Goal: Task Accomplishment & Management: Manage account settings

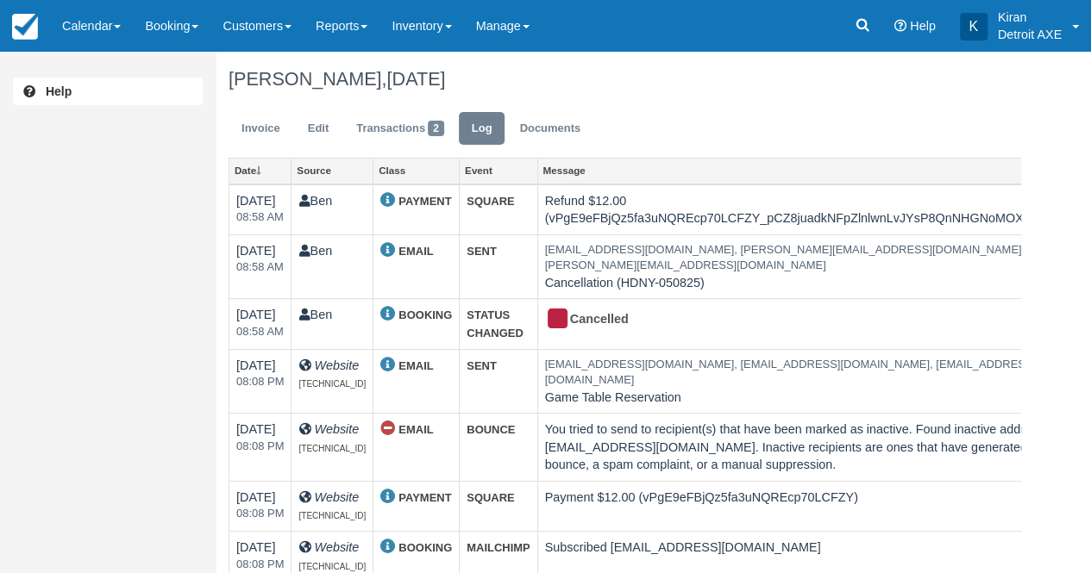
click at [113, 25] on link "Calendar" at bounding box center [91, 26] width 83 height 52
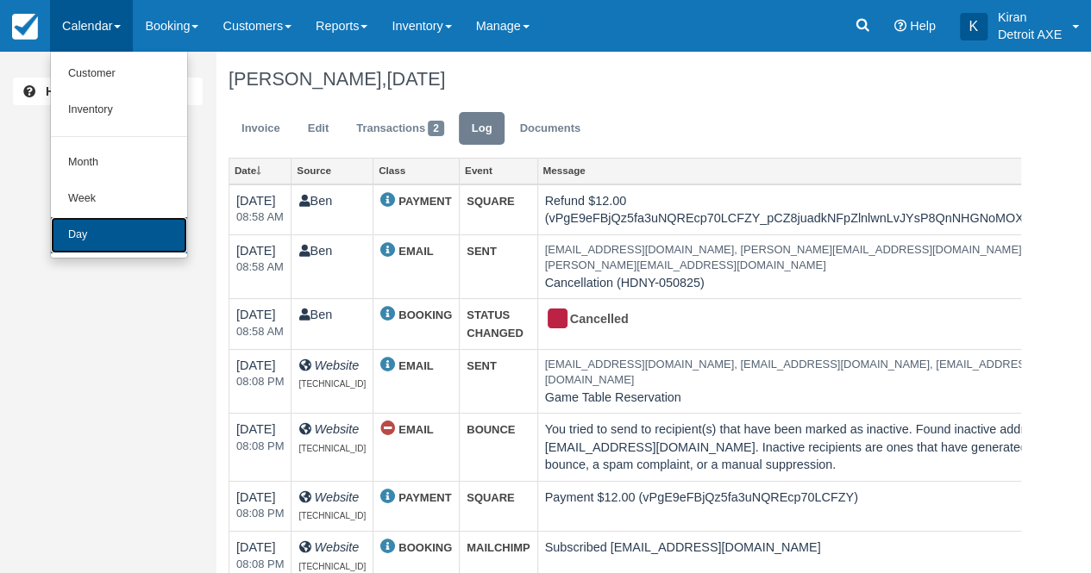
click at [124, 236] on link "Day" at bounding box center [119, 235] width 136 height 36
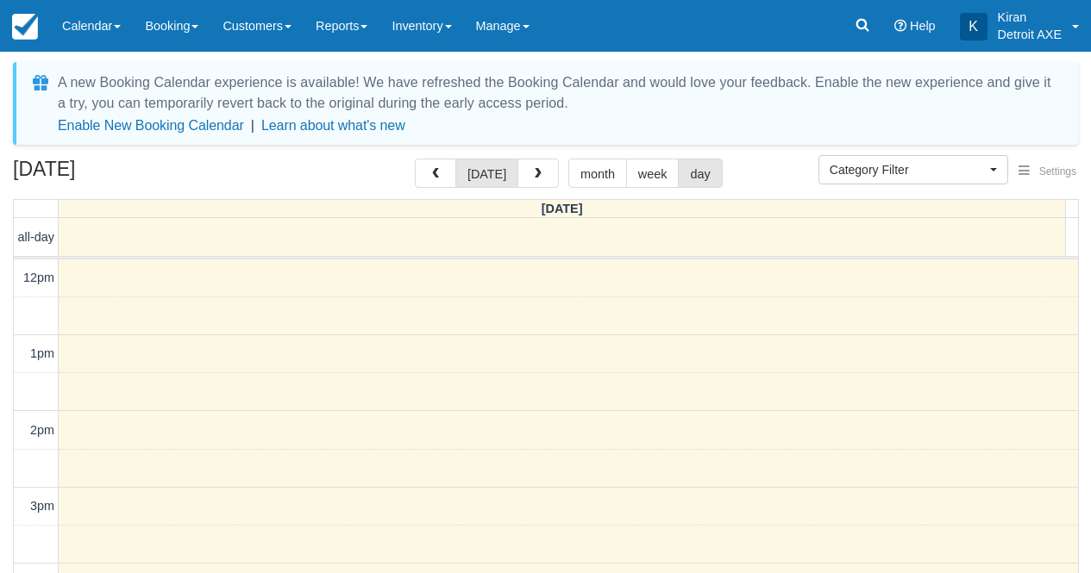
select select
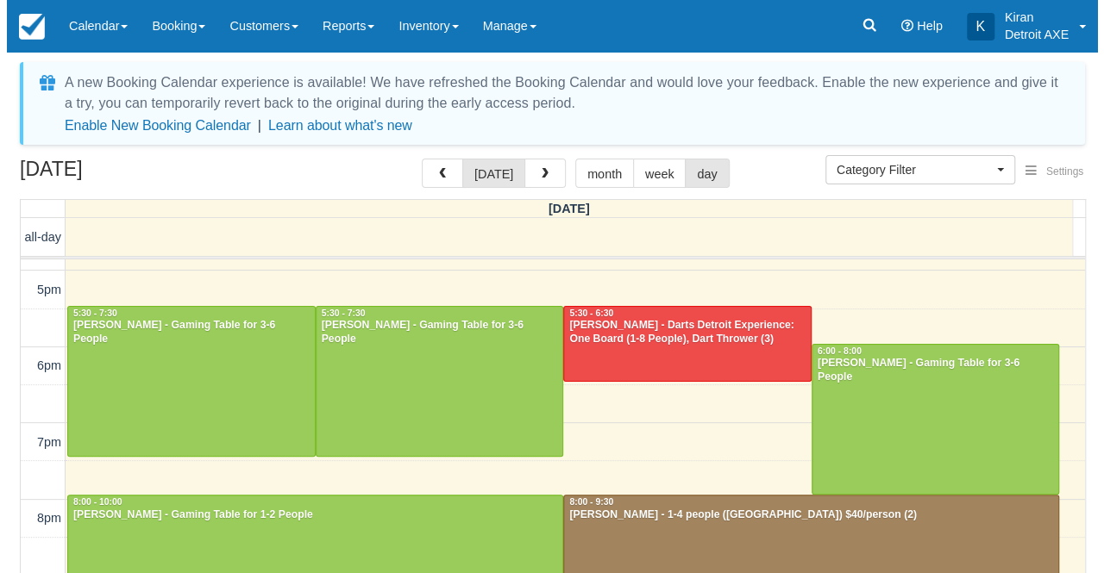
scroll to position [370, 0]
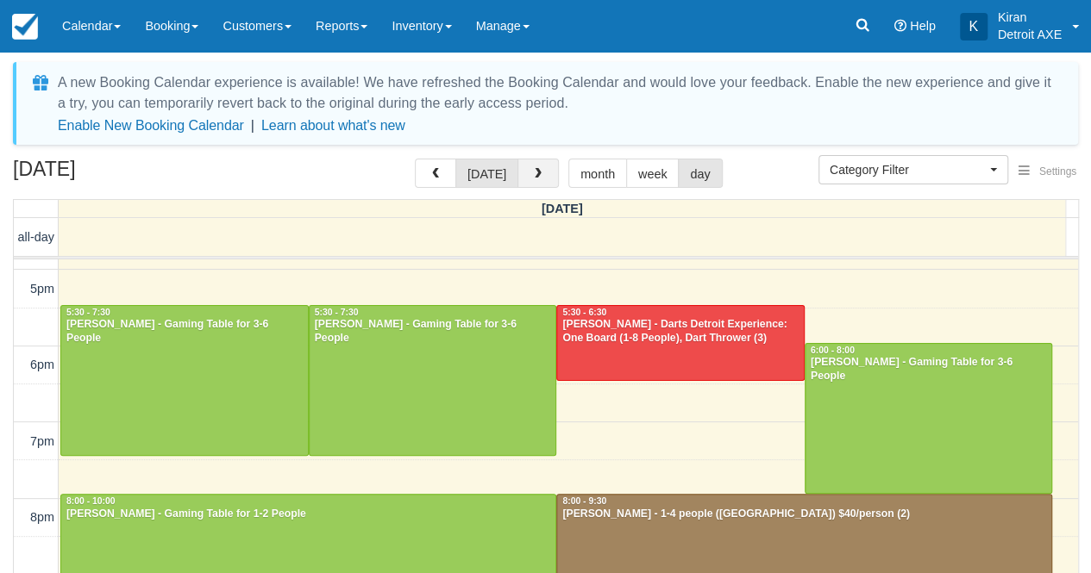
click at [541, 173] on button "button" at bounding box center [537, 173] width 41 height 29
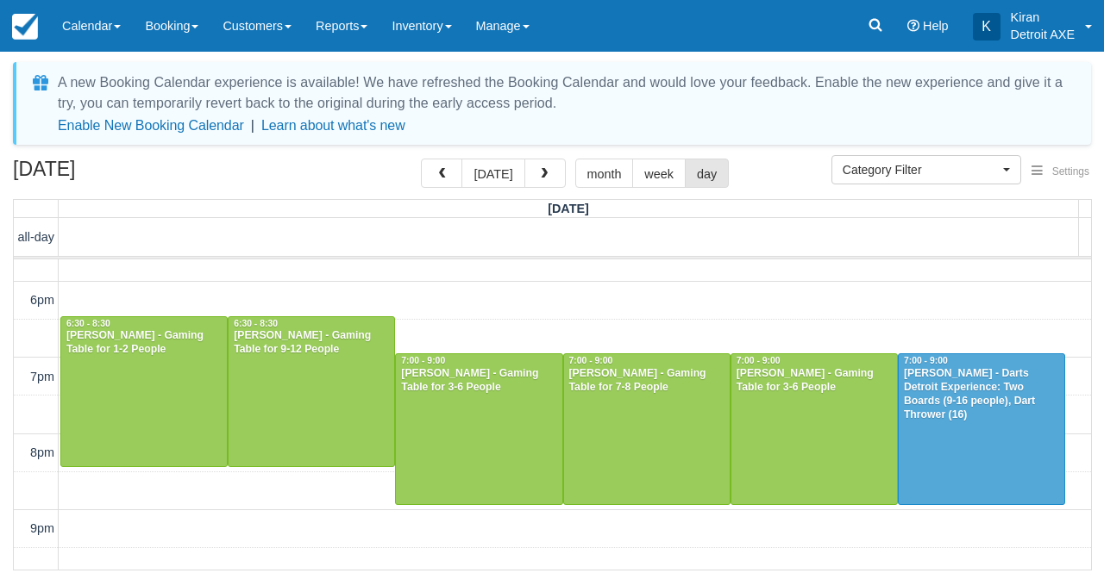
scroll to position [436, 0]
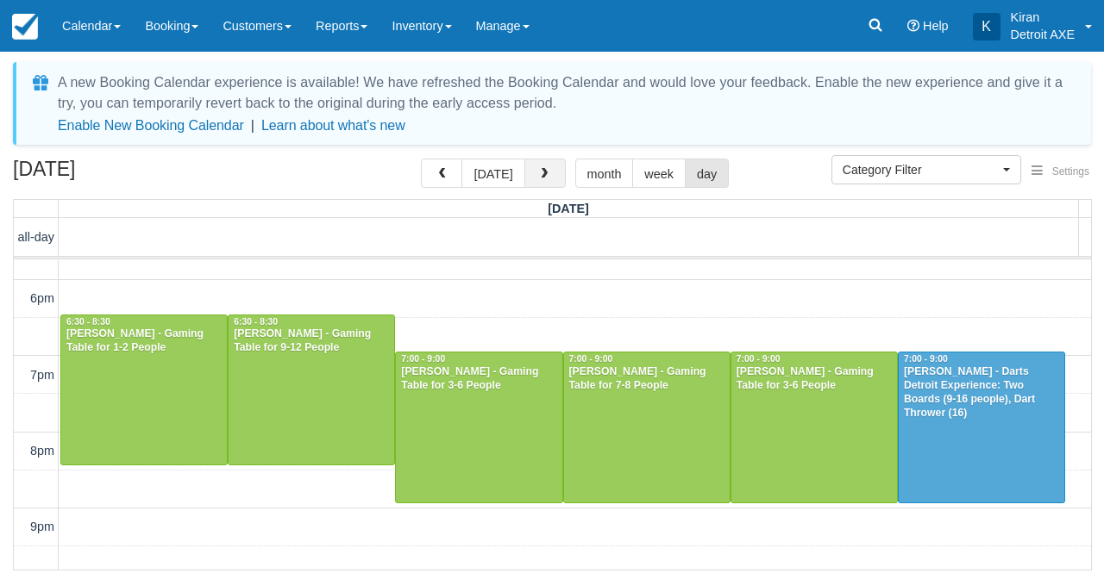
click at [541, 184] on button "button" at bounding box center [544, 173] width 41 height 29
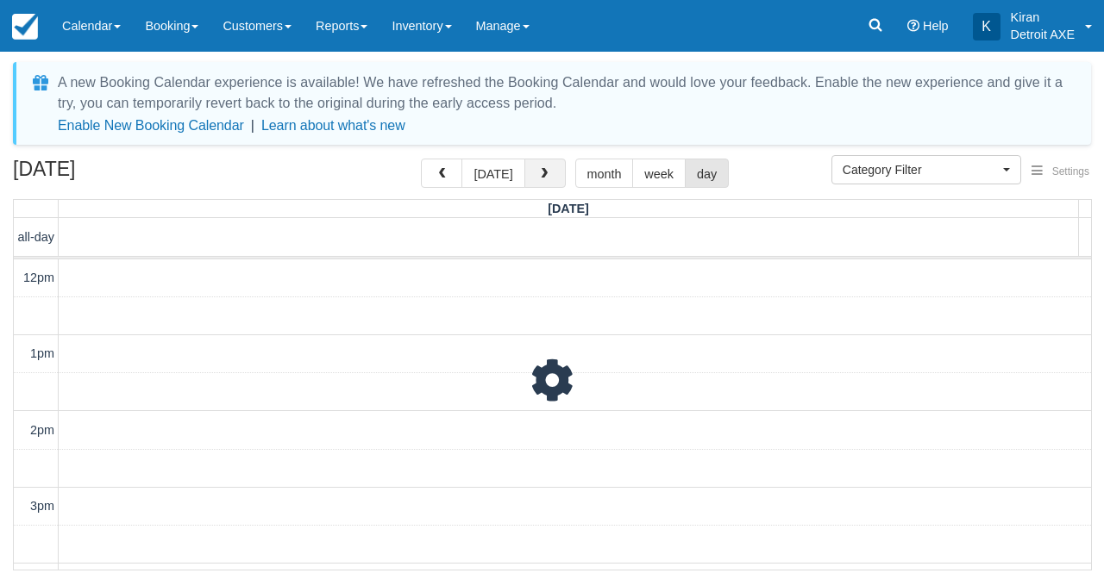
scroll to position [77, 0]
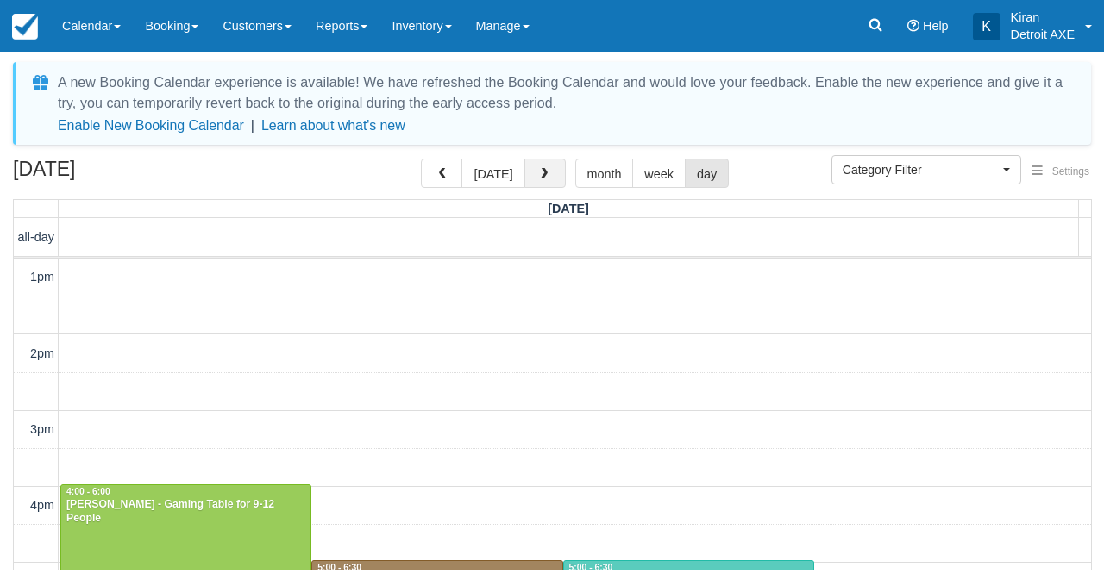
click at [541, 184] on button "button" at bounding box center [544, 173] width 41 height 29
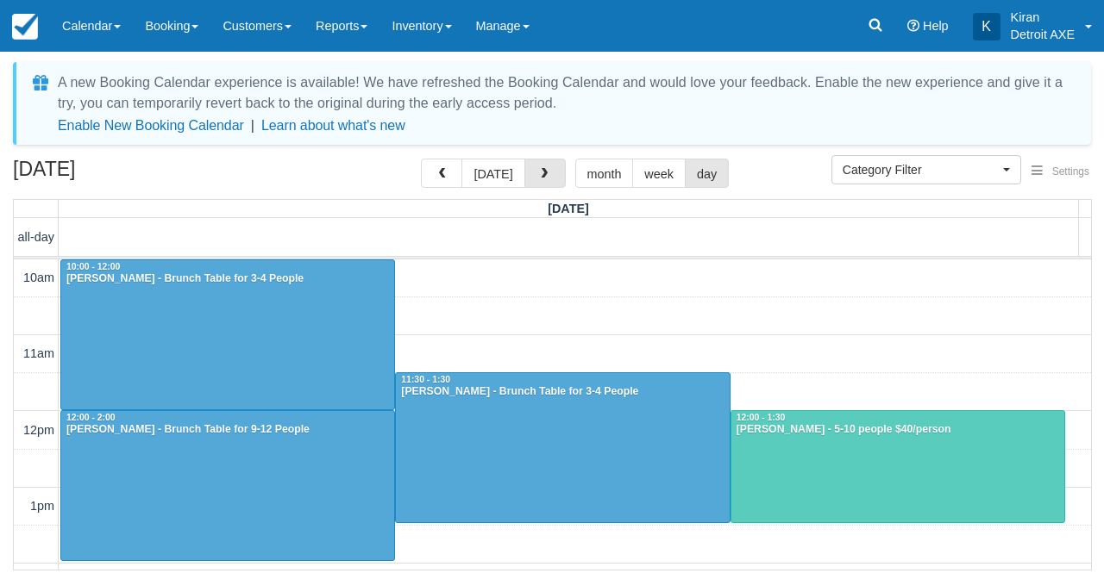
scroll to position [77, 0]
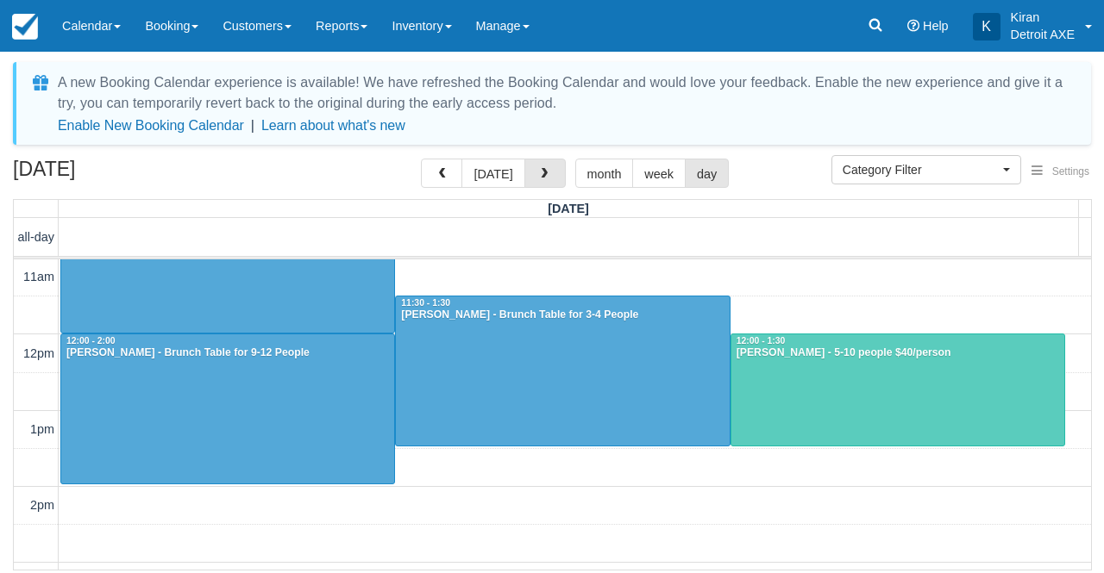
click at [541, 184] on button "button" at bounding box center [544, 173] width 41 height 29
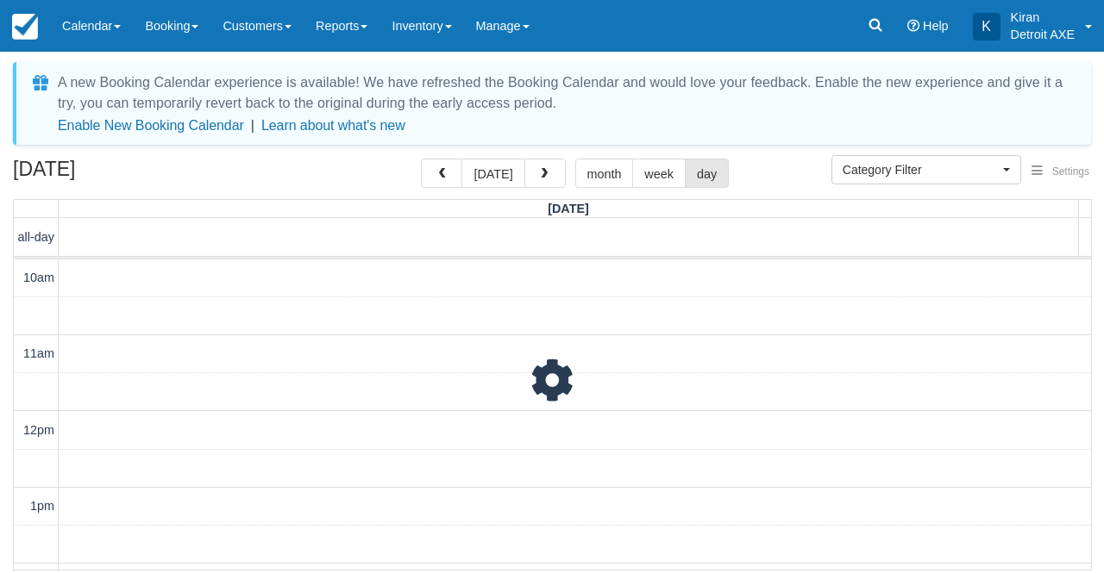
scroll to position [228, 0]
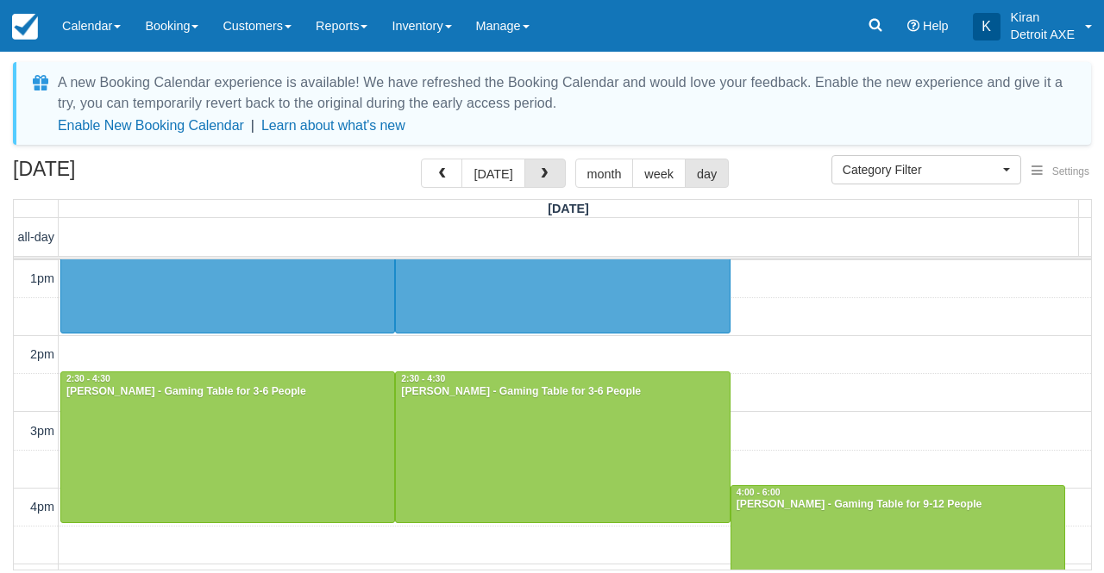
click at [541, 184] on button "button" at bounding box center [544, 173] width 41 height 29
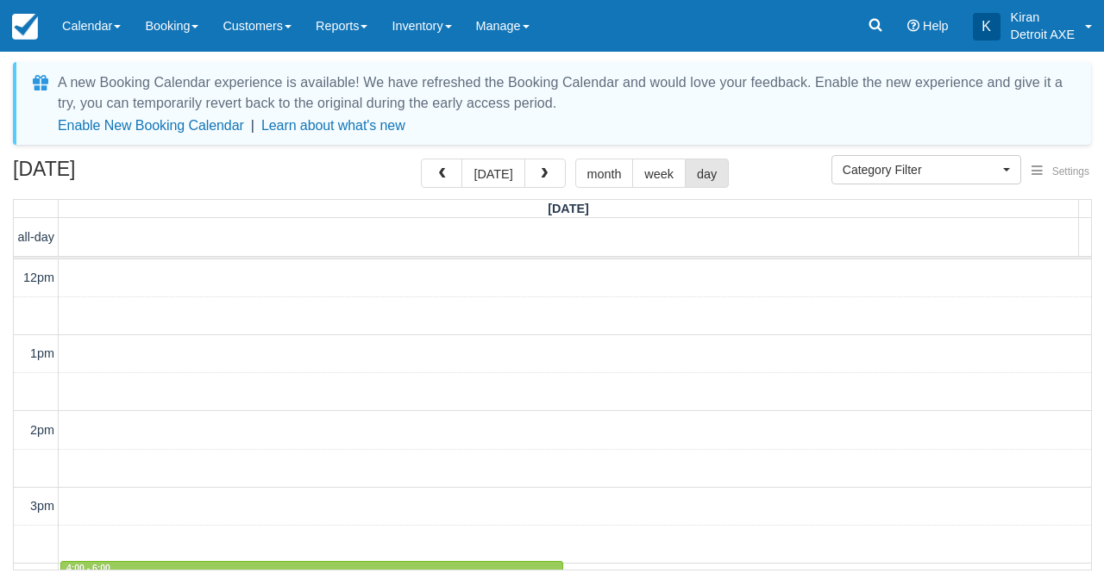
scroll to position [228, 0]
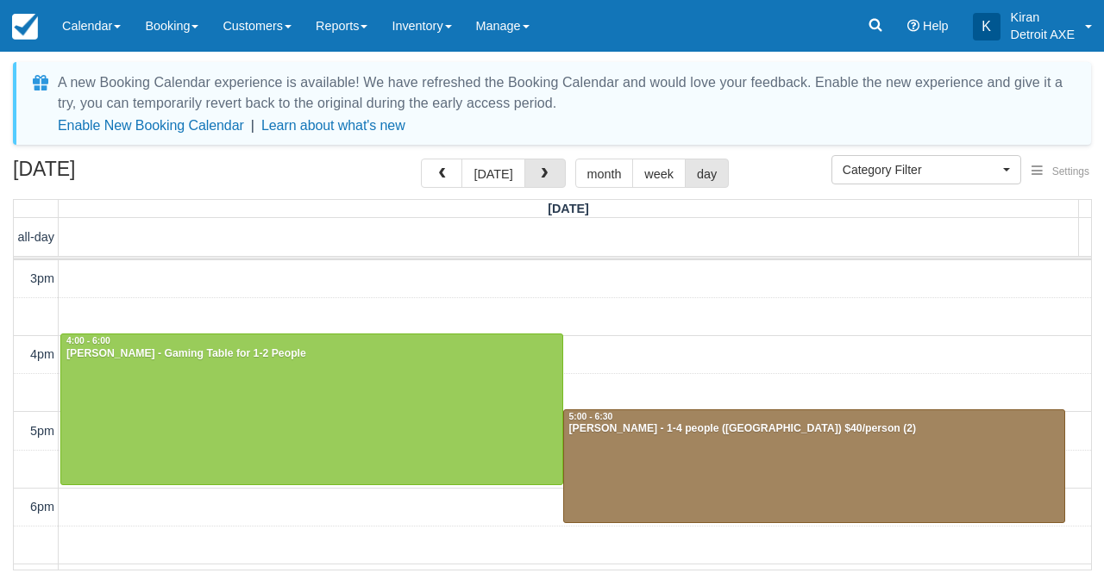
click at [541, 184] on button "button" at bounding box center [544, 173] width 41 height 29
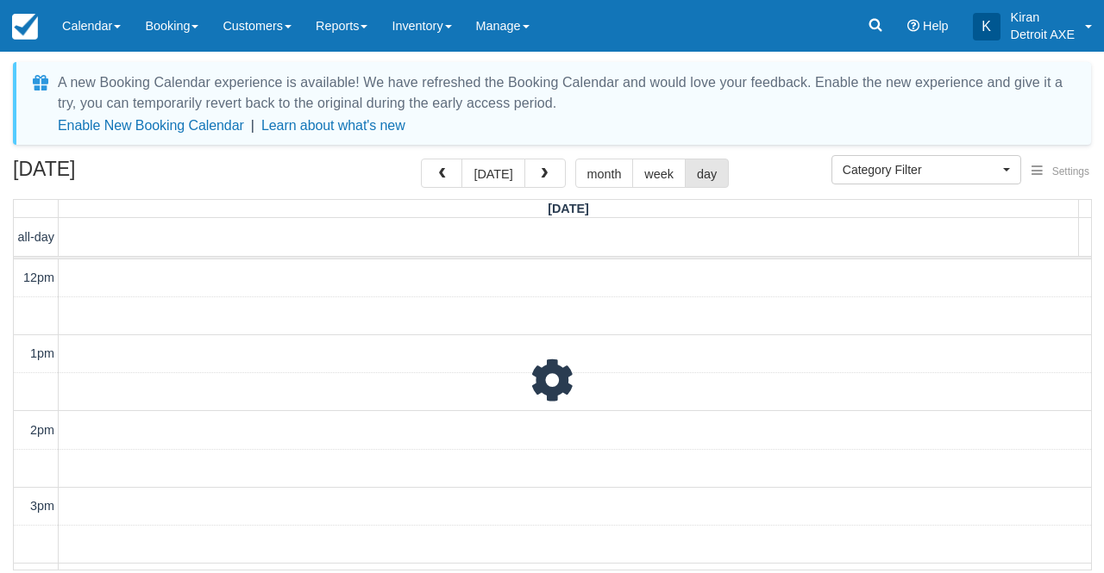
scroll to position [77, 0]
click at [541, 184] on button "button" at bounding box center [544, 173] width 41 height 29
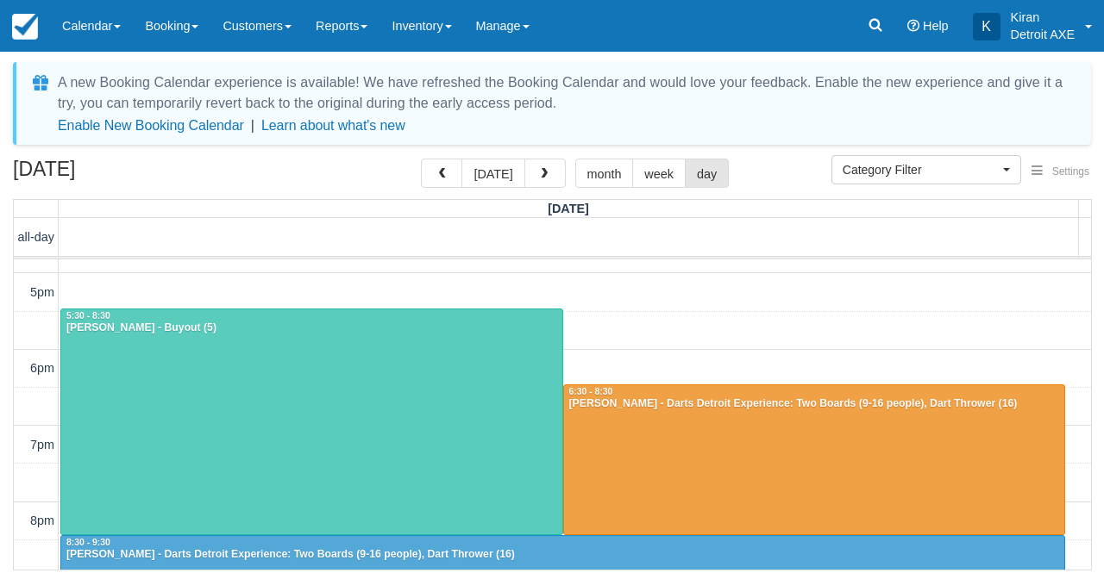
scroll to position [367, 0]
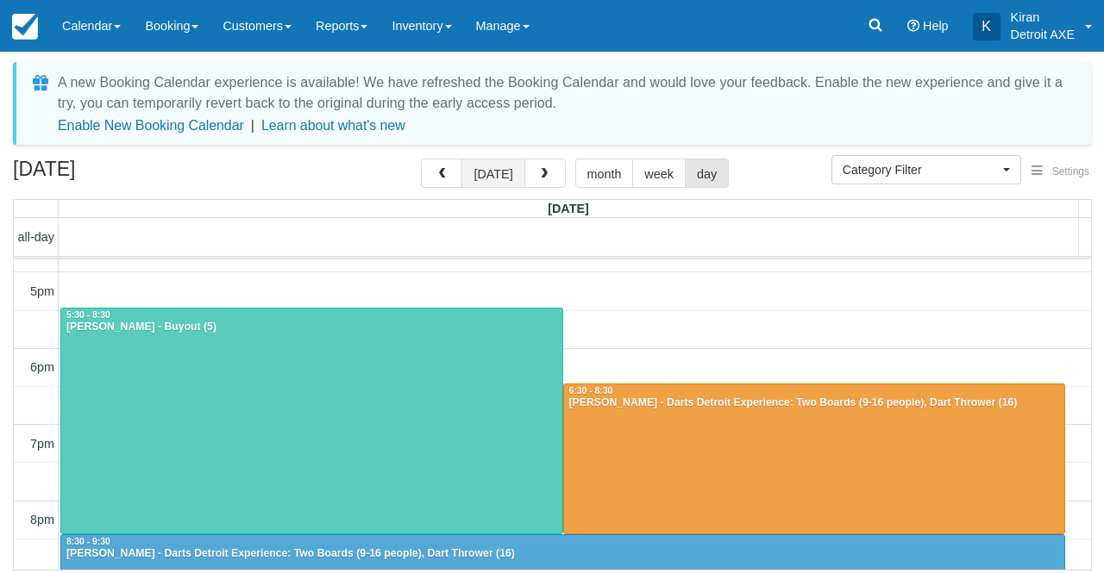
click at [489, 172] on button "today" at bounding box center [492, 173] width 63 height 29
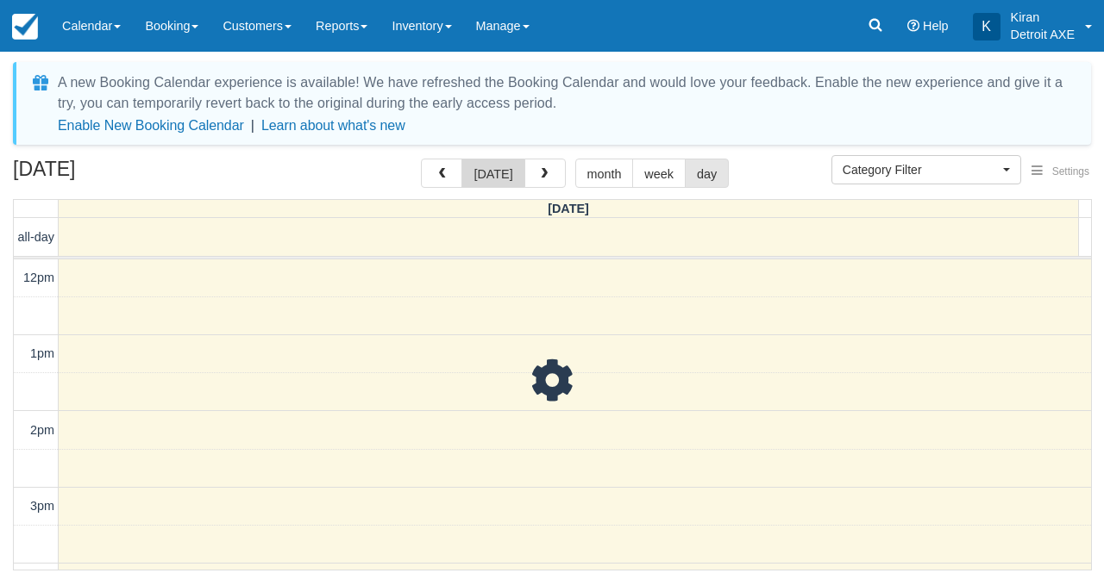
scroll to position [77, 0]
click at [547, 180] on button "button" at bounding box center [544, 173] width 41 height 29
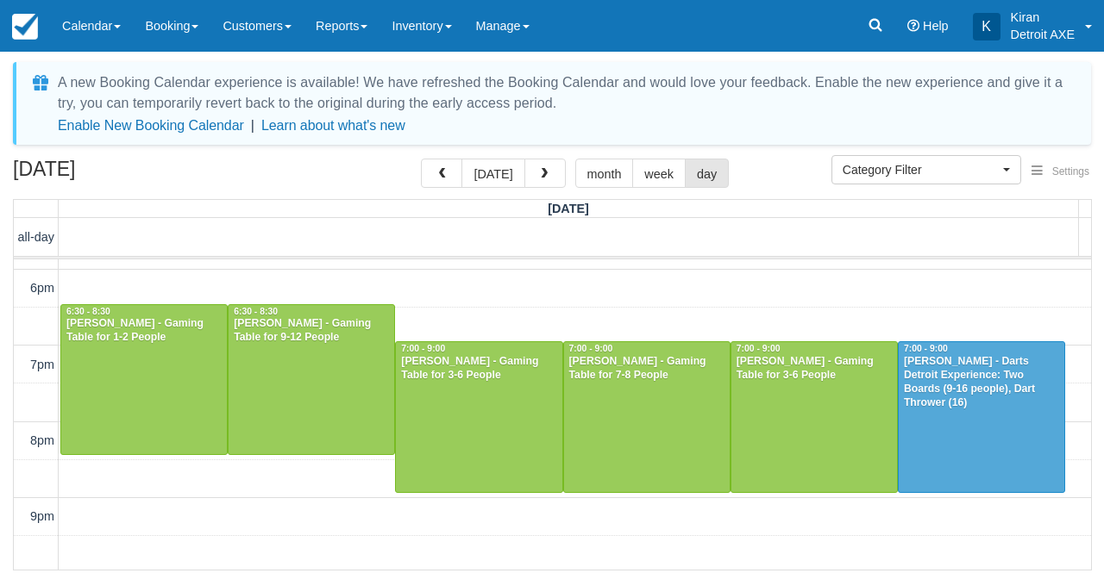
scroll to position [447, 0]
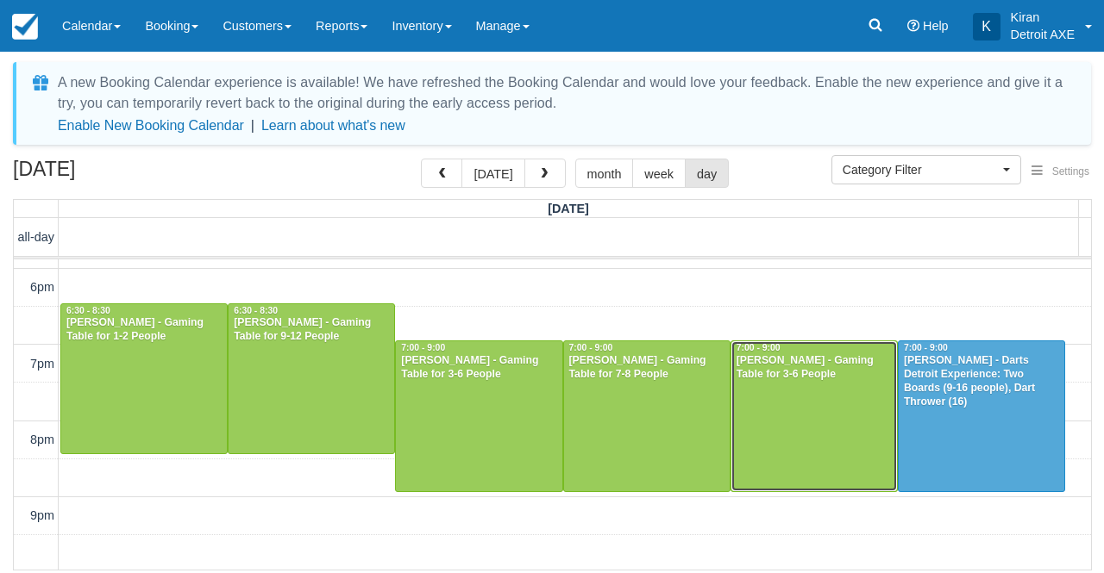
click at [792, 397] on div at bounding box center [814, 415] width 166 height 149
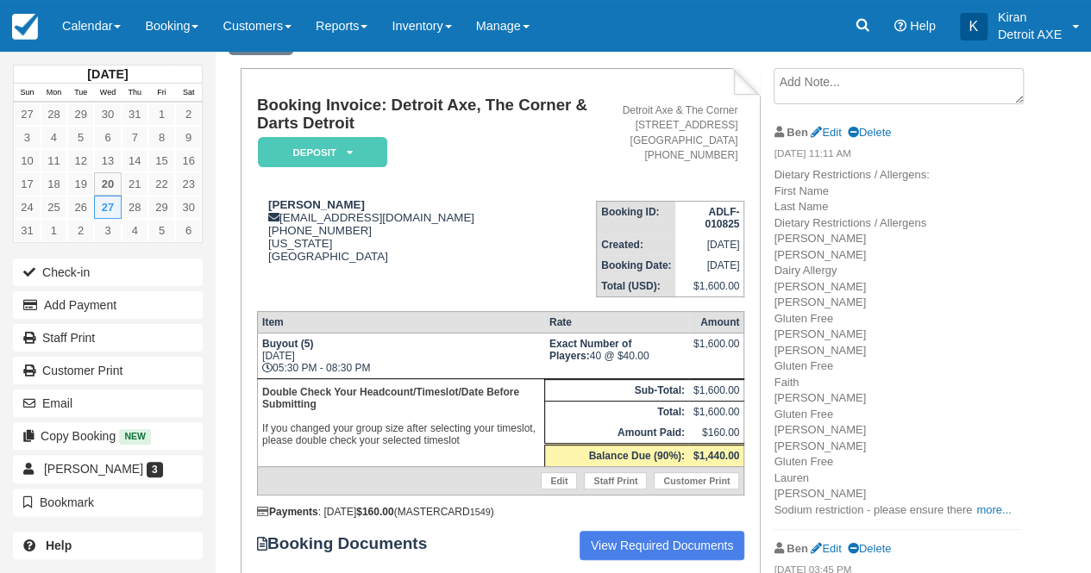
scroll to position [224, 0]
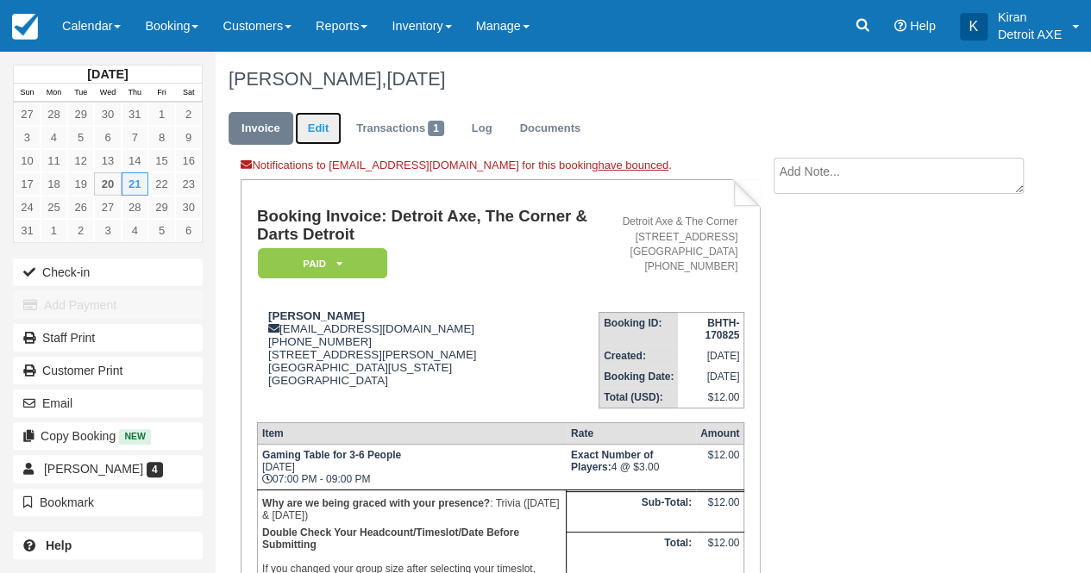
click at [321, 128] on link "Edit" at bounding box center [318, 129] width 47 height 34
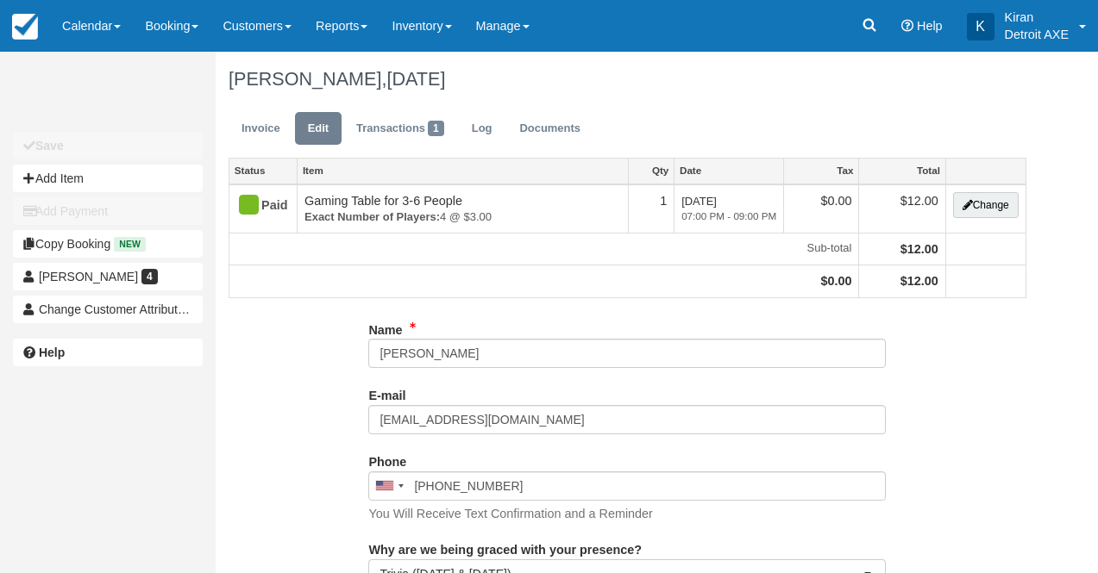
type input "[PHONE_NUMBER]"
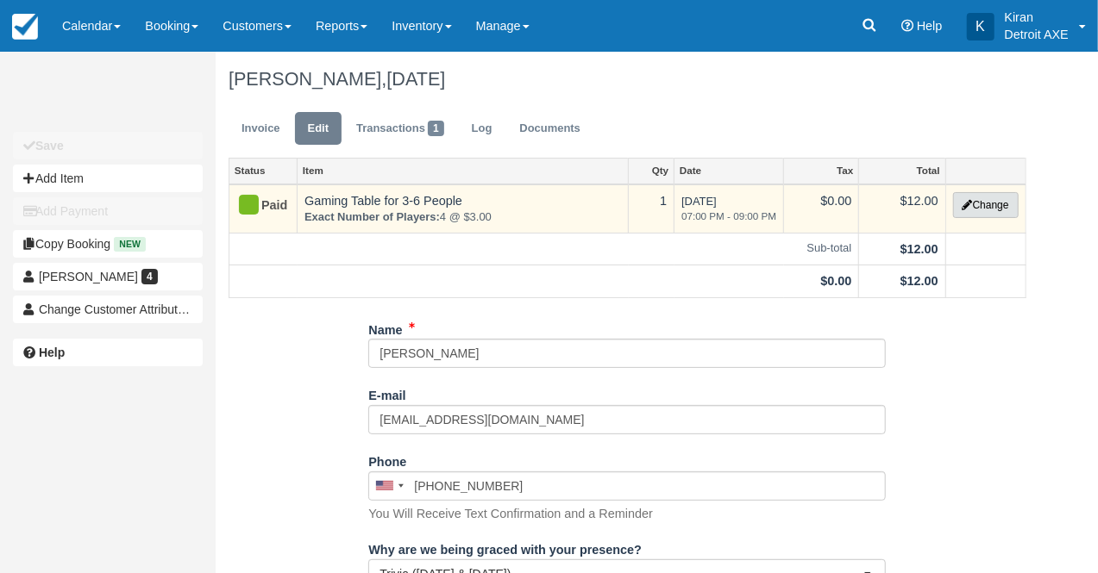
click at [974, 206] on button "Change" at bounding box center [986, 205] width 66 height 26
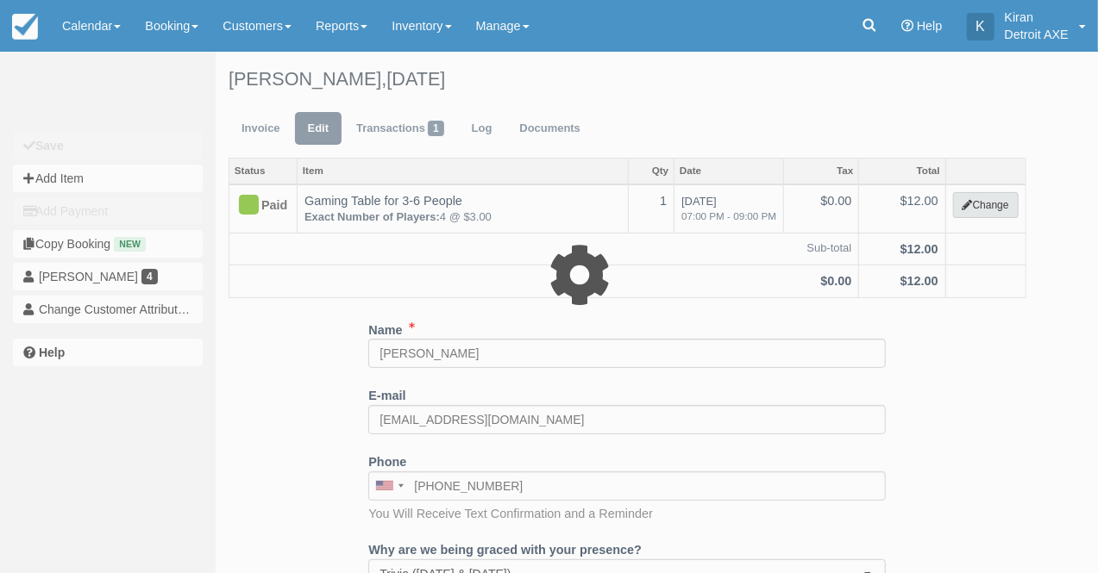
select select "6"
type input "12.00"
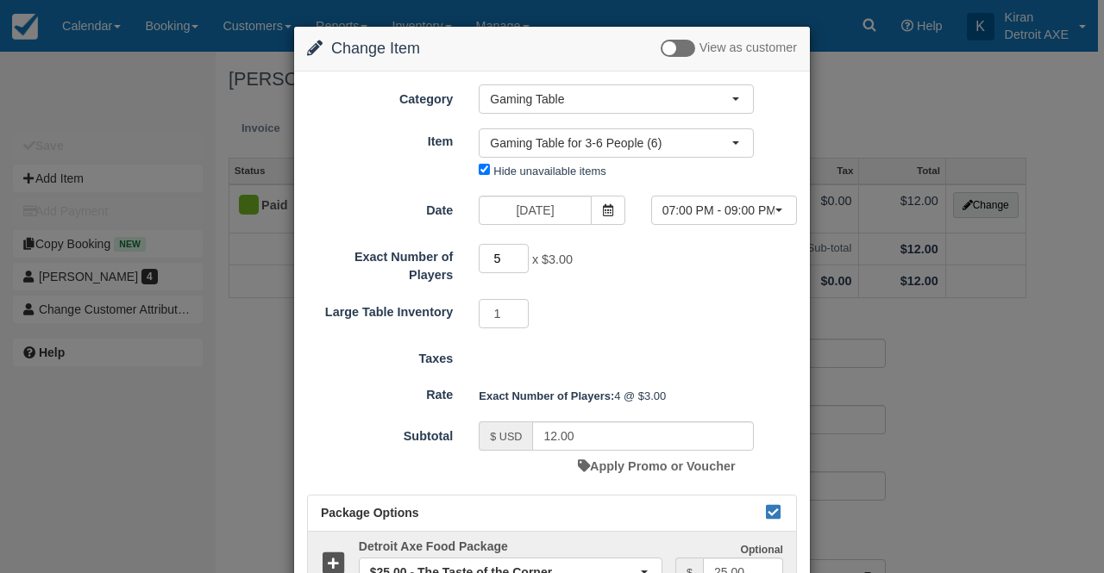
type input "5"
click at [517, 254] on input "5" at bounding box center [504, 258] width 50 height 29
type input "15.00"
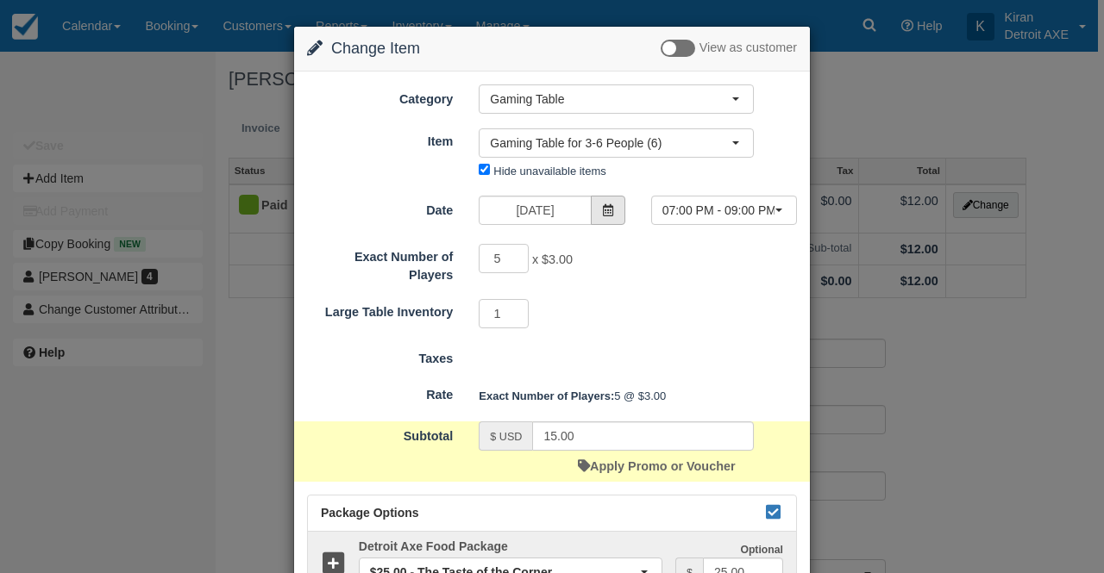
click at [607, 206] on icon at bounding box center [608, 210] width 12 height 12
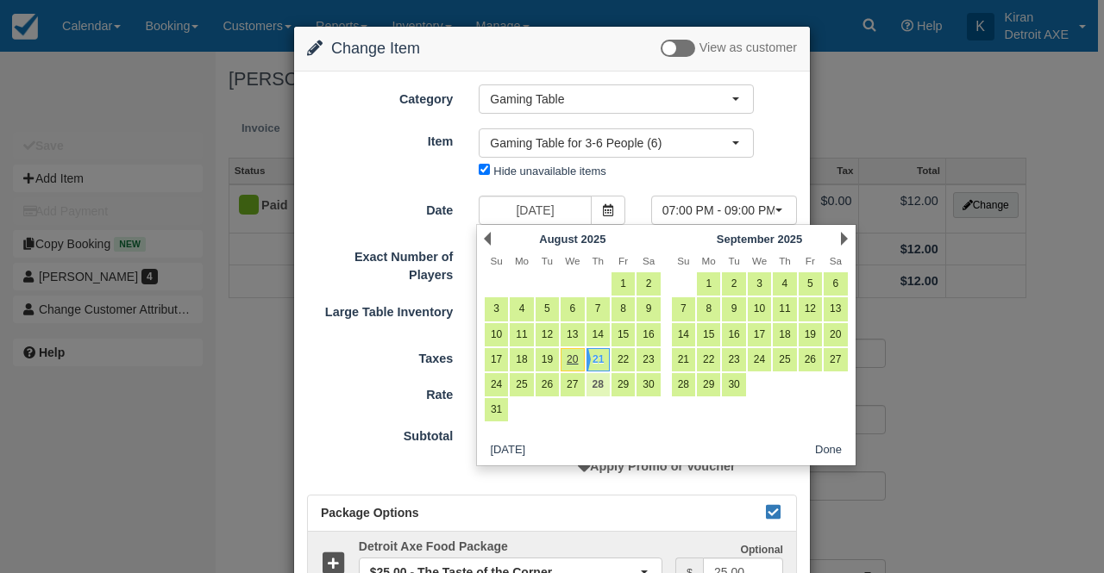
click at [597, 379] on link "28" at bounding box center [597, 384] width 23 height 23
type input "08/28/25"
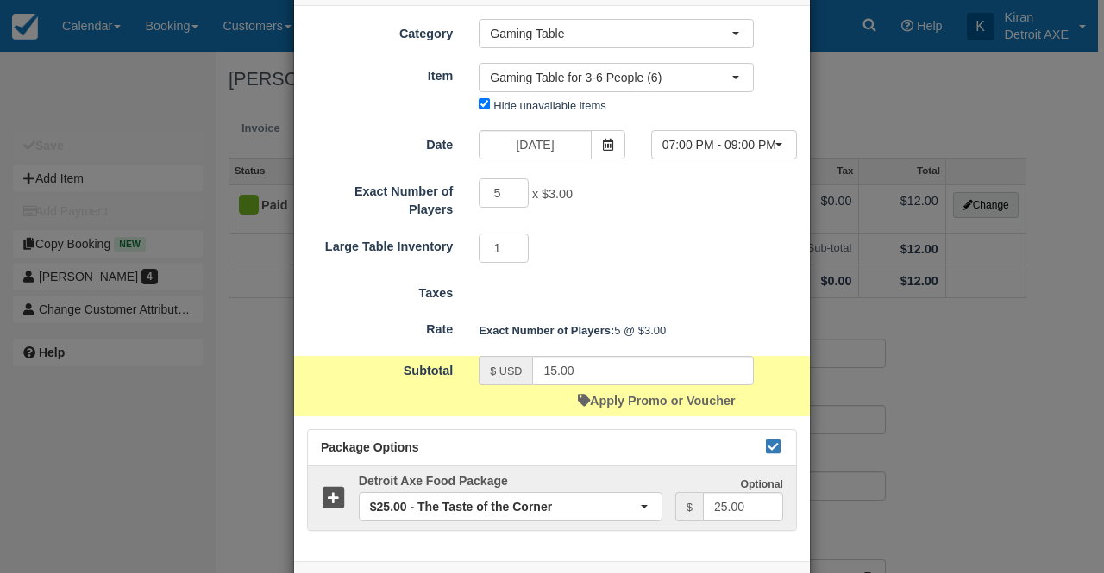
scroll to position [133, 0]
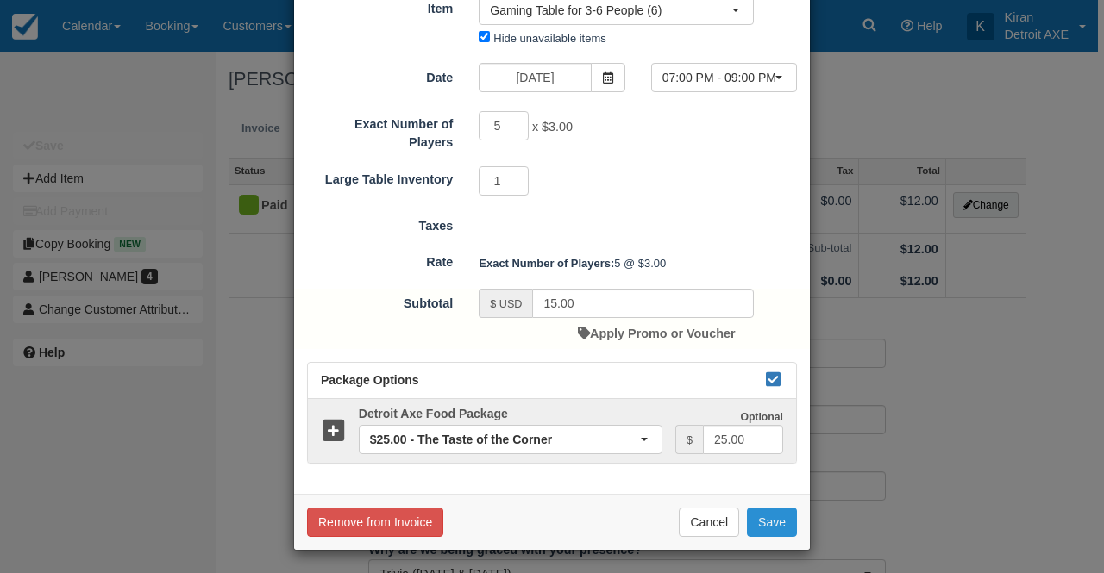
click at [784, 522] on button "Save" at bounding box center [772, 522] width 50 height 29
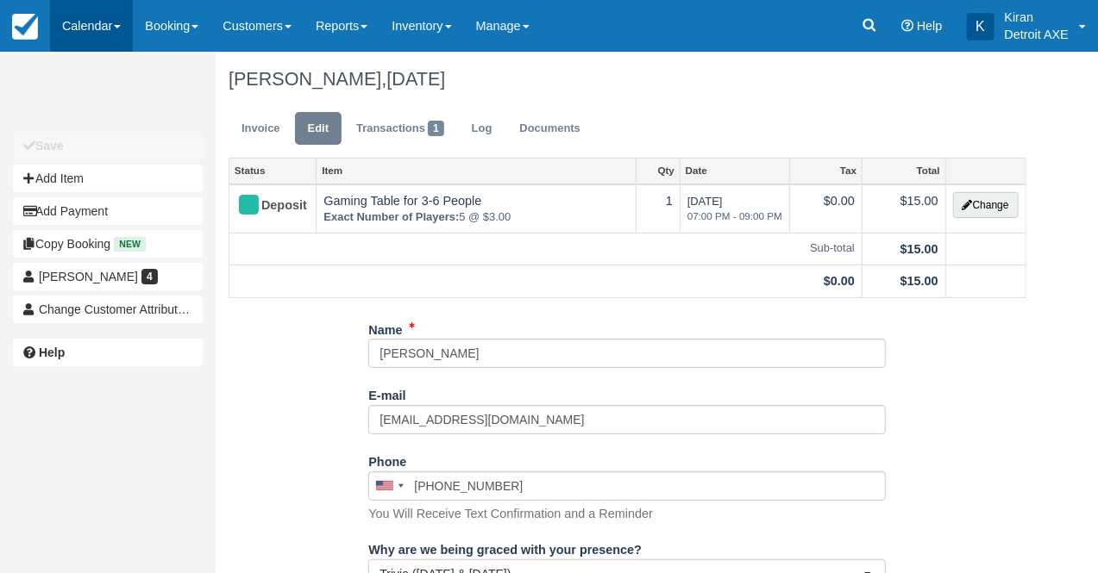
click at [99, 24] on link "Calendar" at bounding box center [91, 26] width 83 height 52
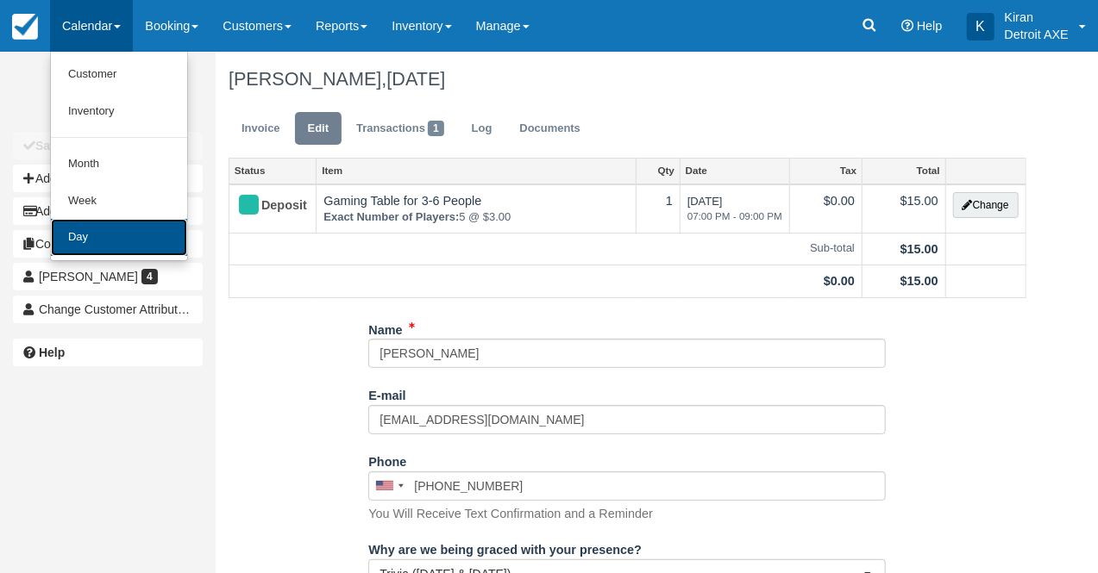
click at [122, 228] on link "Day" at bounding box center [119, 237] width 136 height 37
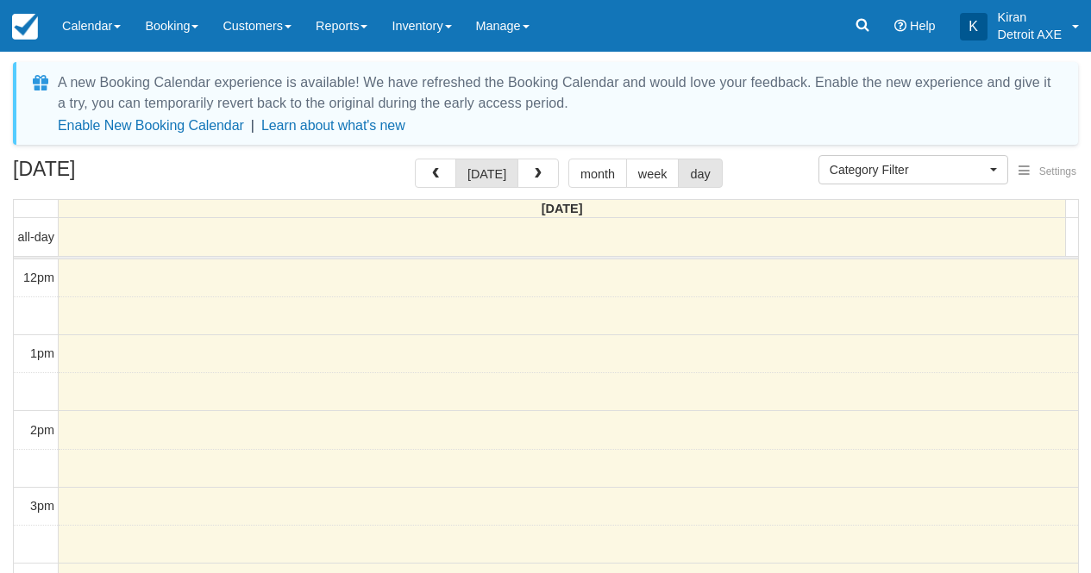
select select
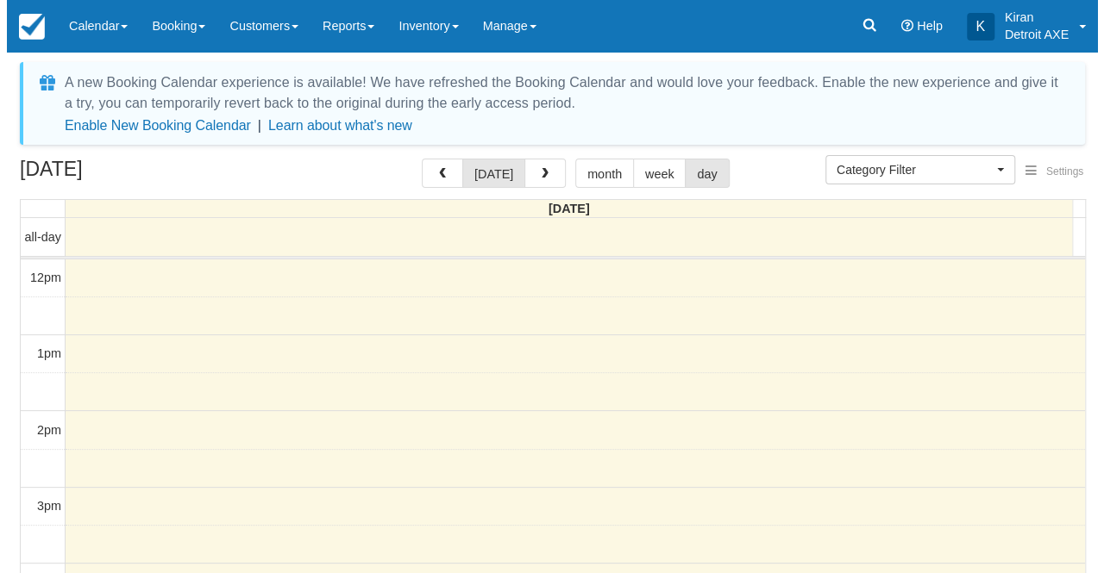
scroll to position [77, 0]
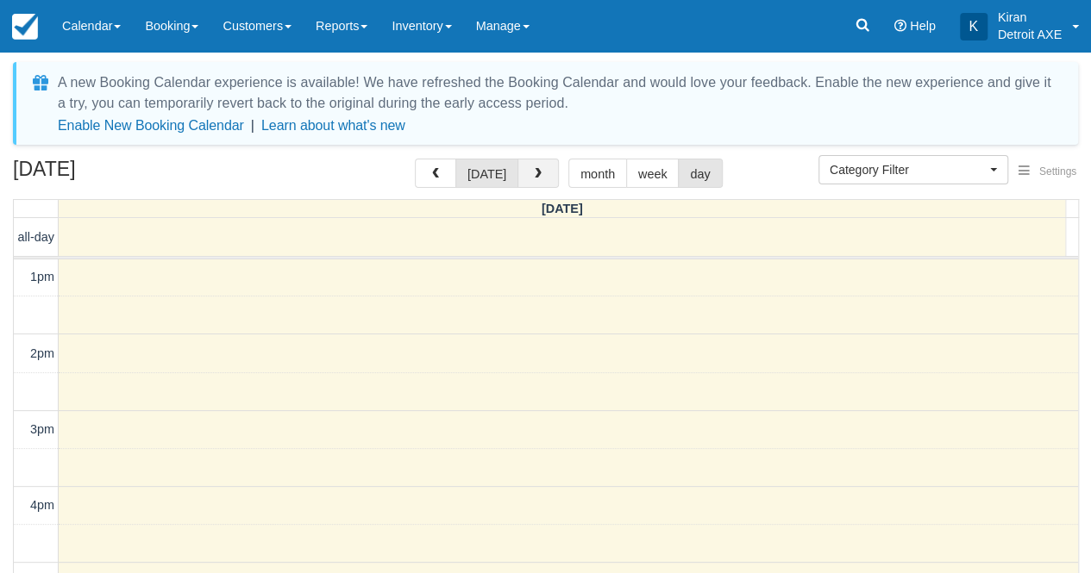
click at [538, 172] on span "button" at bounding box center [538, 174] width 12 height 12
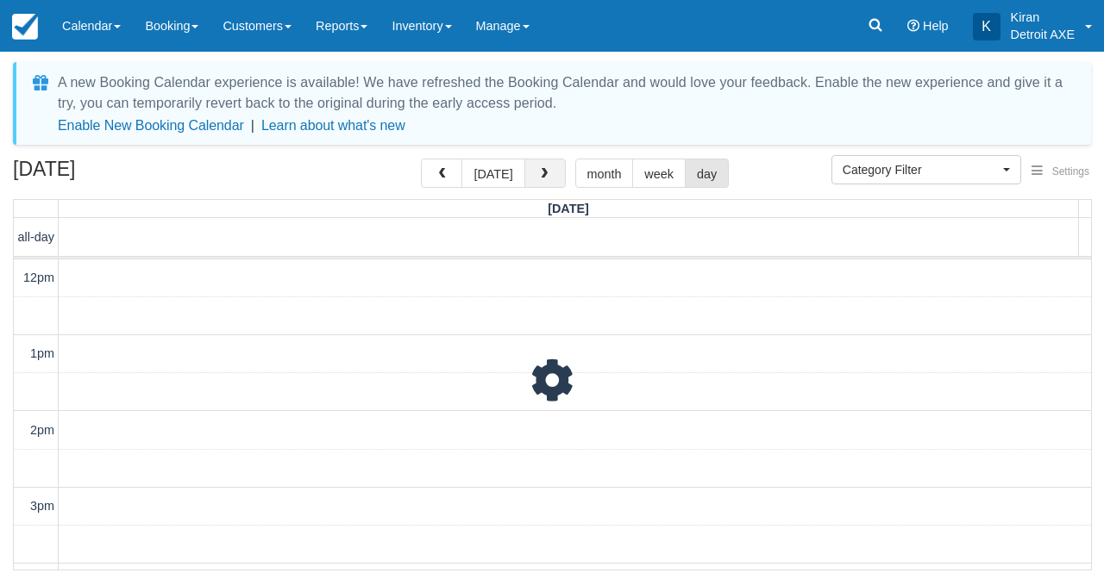
click at [538, 172] on span "button" at bounding box center [544, 174] width 12 height 12
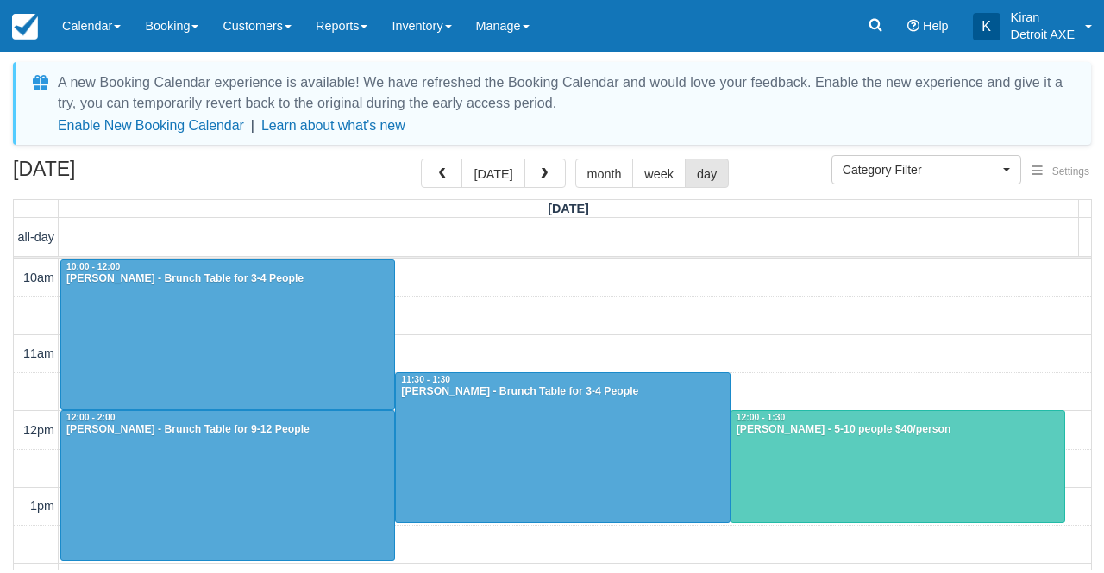
scroll to position [228, 0]
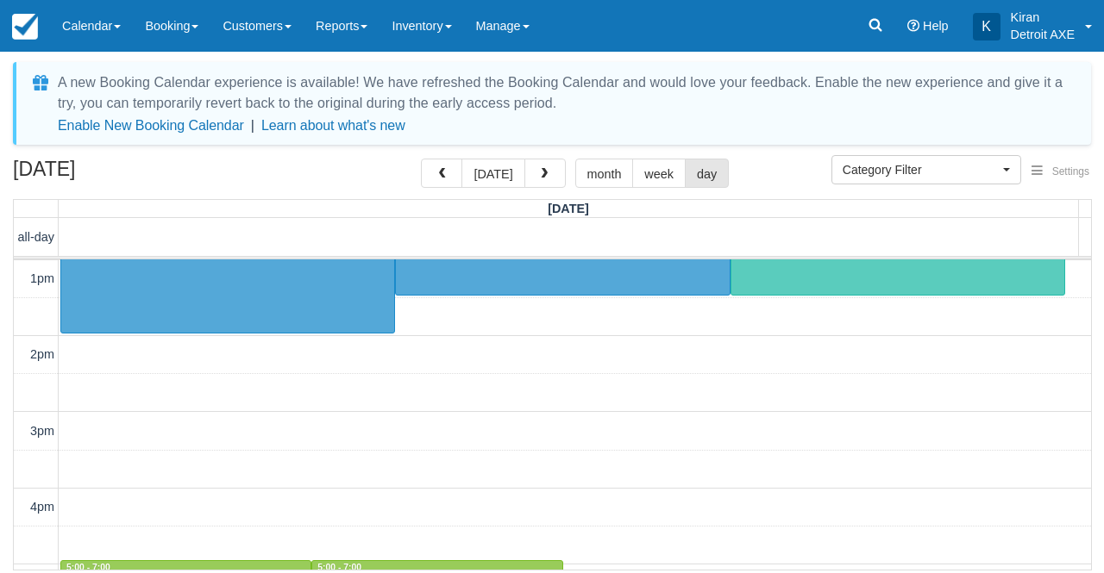
click at [538, 172] on span "button" at bounding box center [544, 174] width 12 height 12
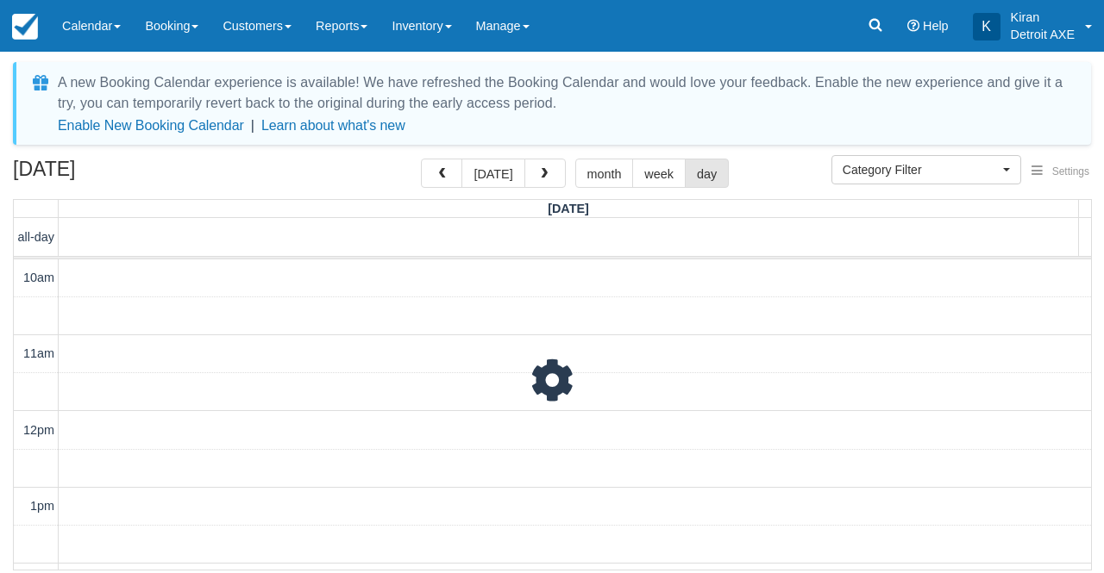
click at [538, 172] on span "button" at bounding box center [544, 174] width 12 height 12
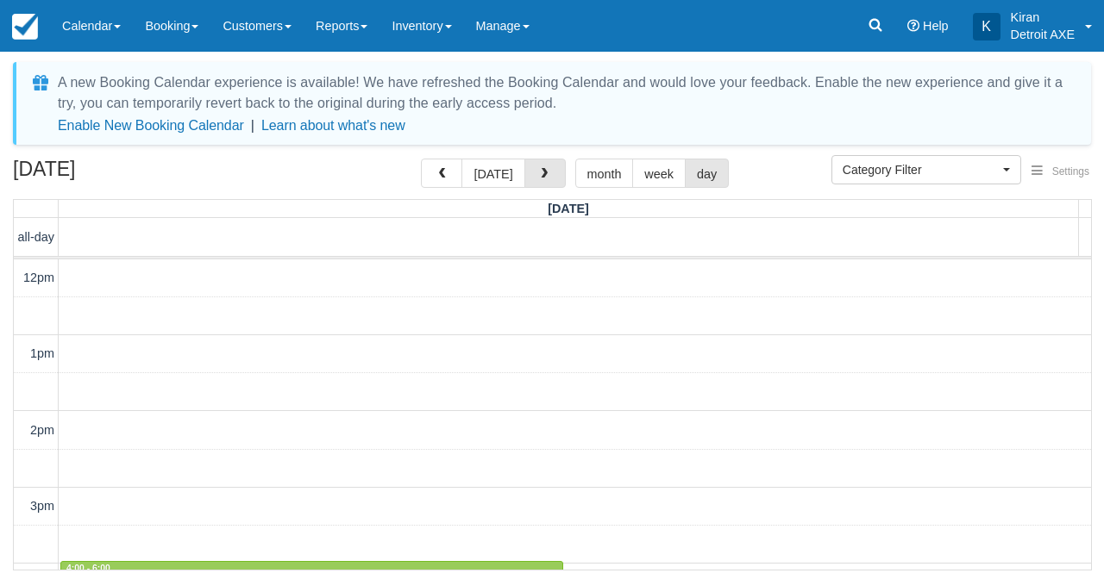
click at [538, 172] on span "button" at bounding box center [544, 174] width 12 height 12
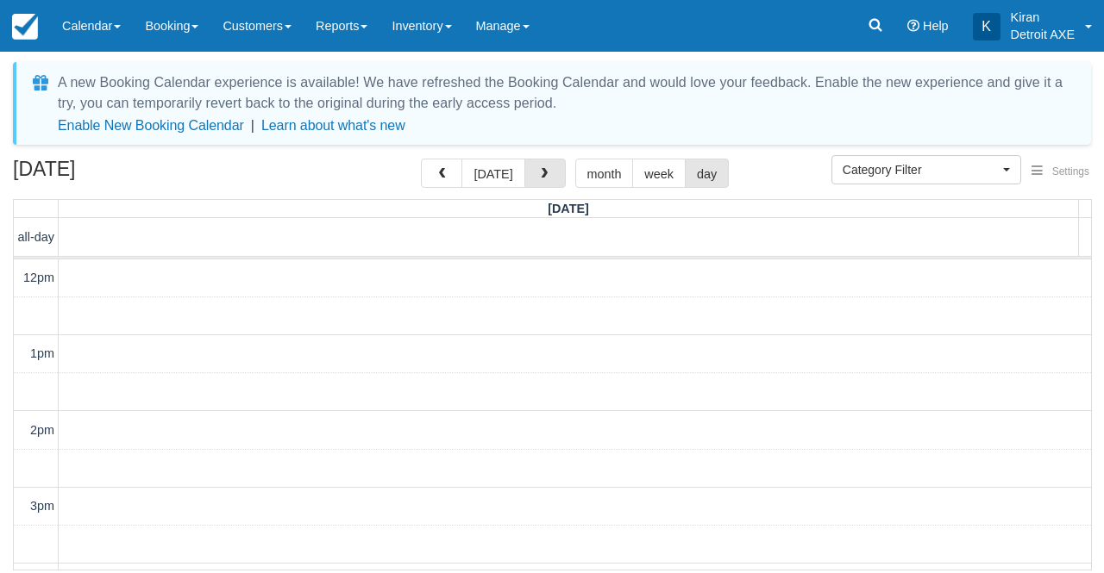
scroll to position [77, 0]
click at [538, 172] on span "button" at bounding box center [544, 174] width 12 height 12
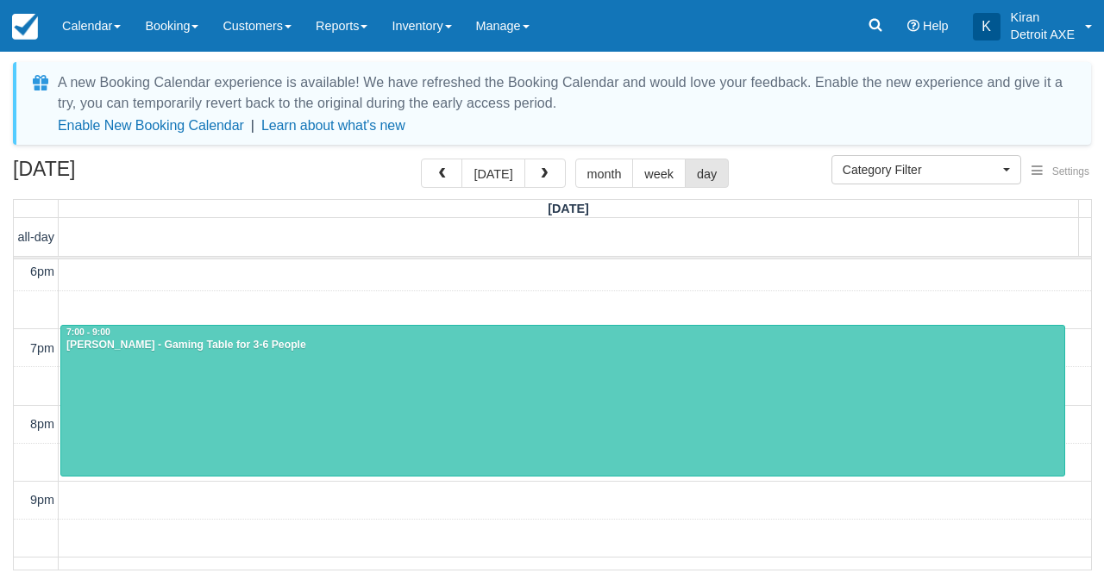
scroll to position [464, 0]
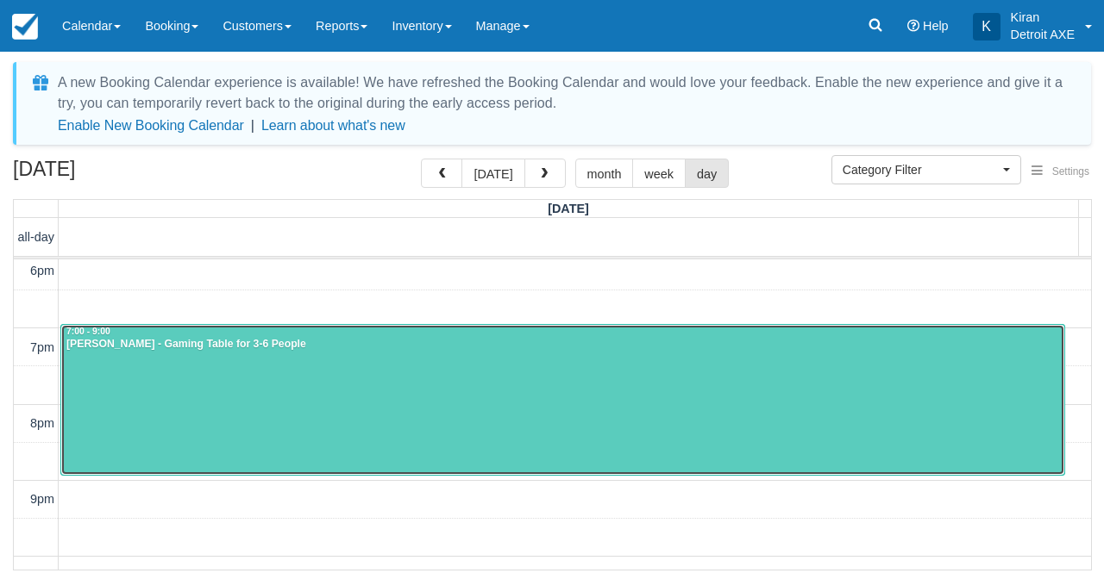
click at [147, 360] on div at bounding box center [562, 399] width 1003 height 149
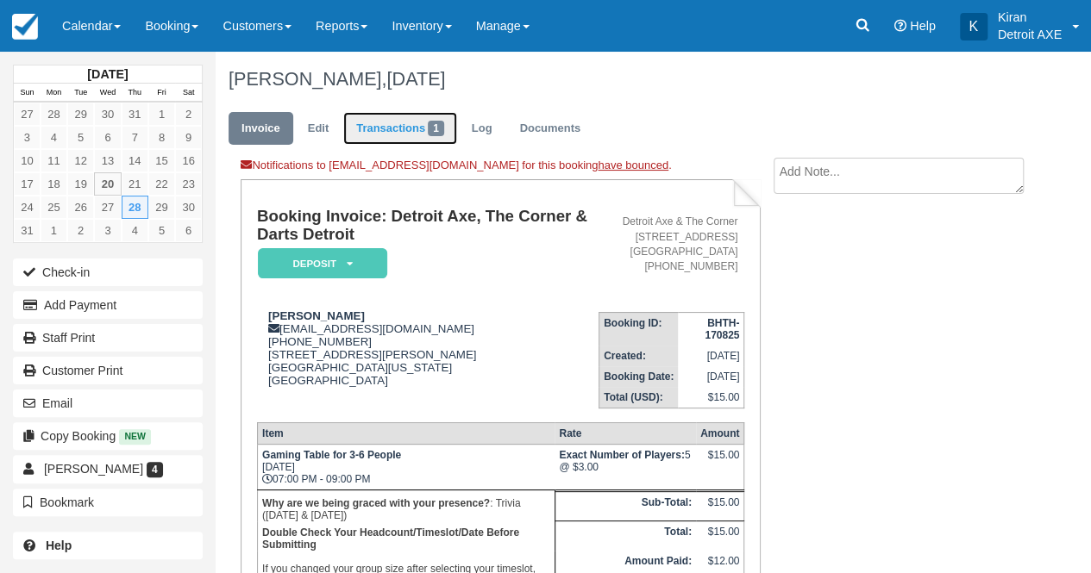
click at [416, 128] on link "Transactions 1" at bounding box center [400, 129] width 114 height 34
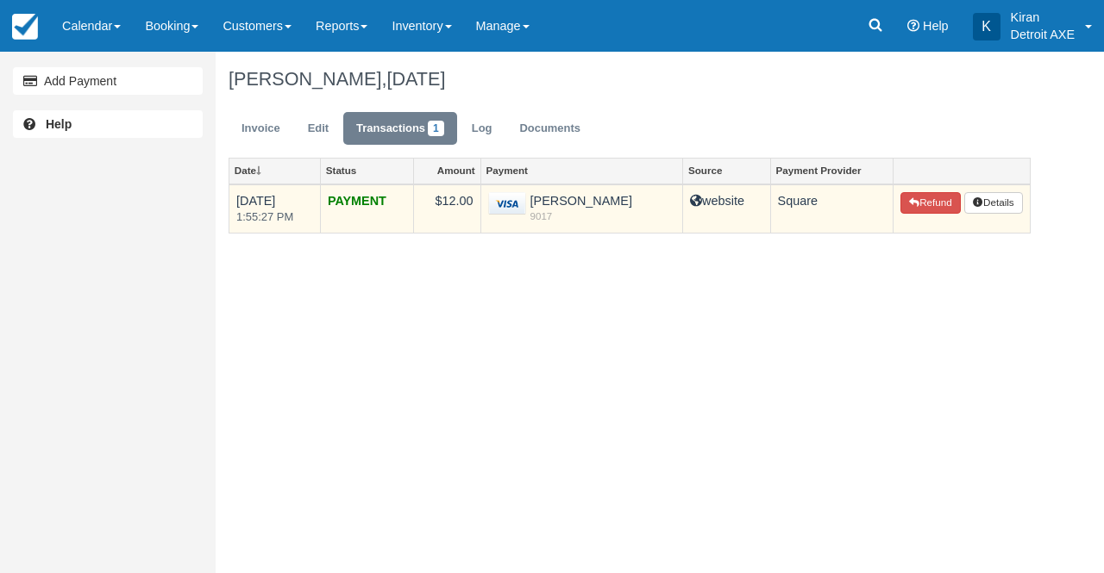
click at [462, 197] on td "$12.00" at bounding box center [446, 209] width 67 height 49
click at [522, 203] on img at bounding box center [507, 203] width 38 height 23
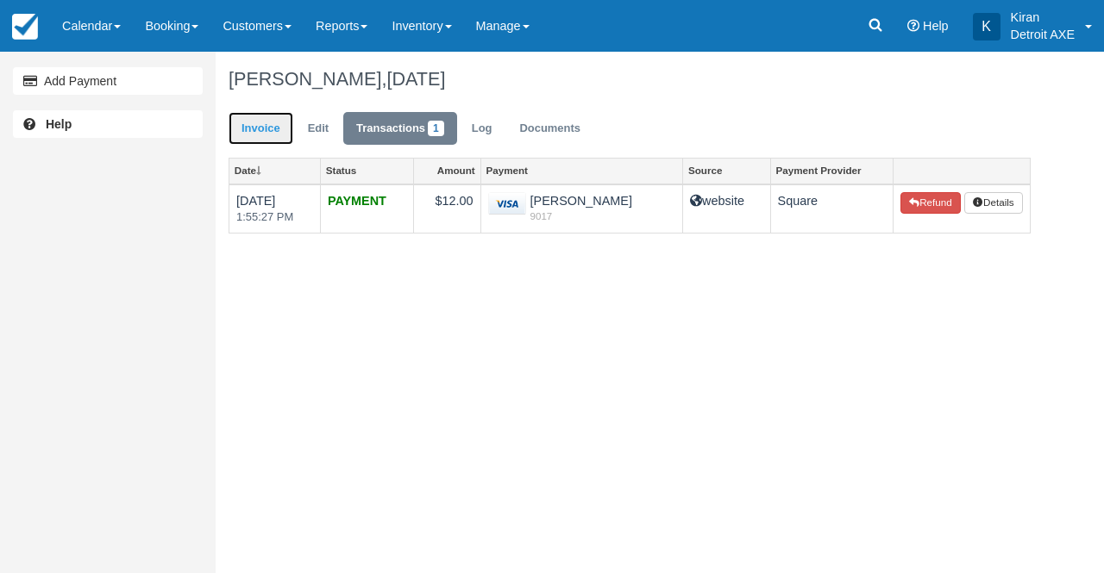
click at [271, 128] on link "Invoice" at bounding box center [260, 129] width 65 height 34
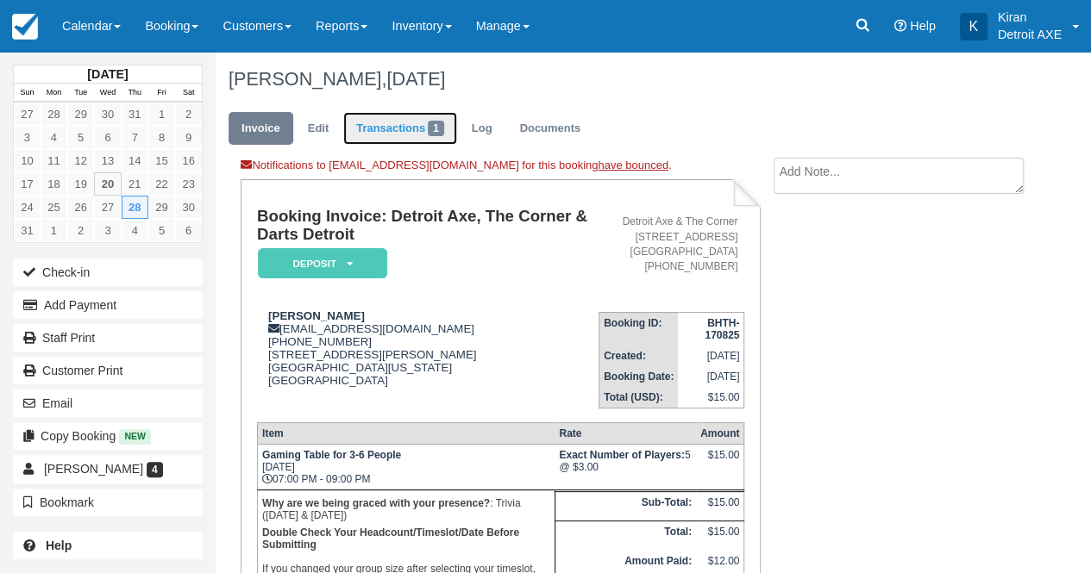
click at [416, 133] on link "Transactions 1" at bounding box center [400, 129] width 114 height 34
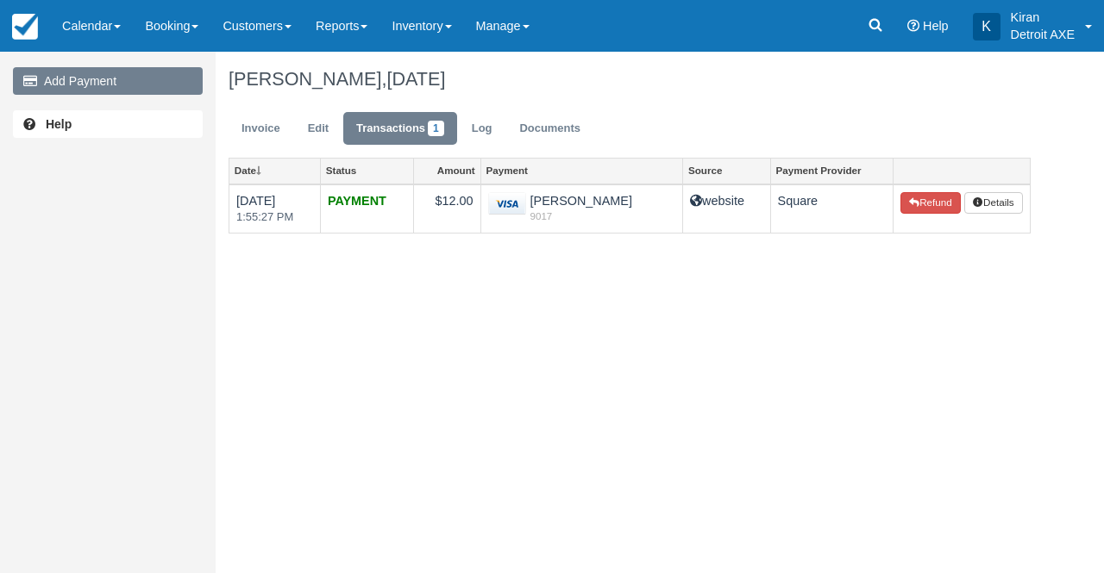
click at [84, 84] on link "Add Payment" at bounding box center [108, 81] width 190 height 28
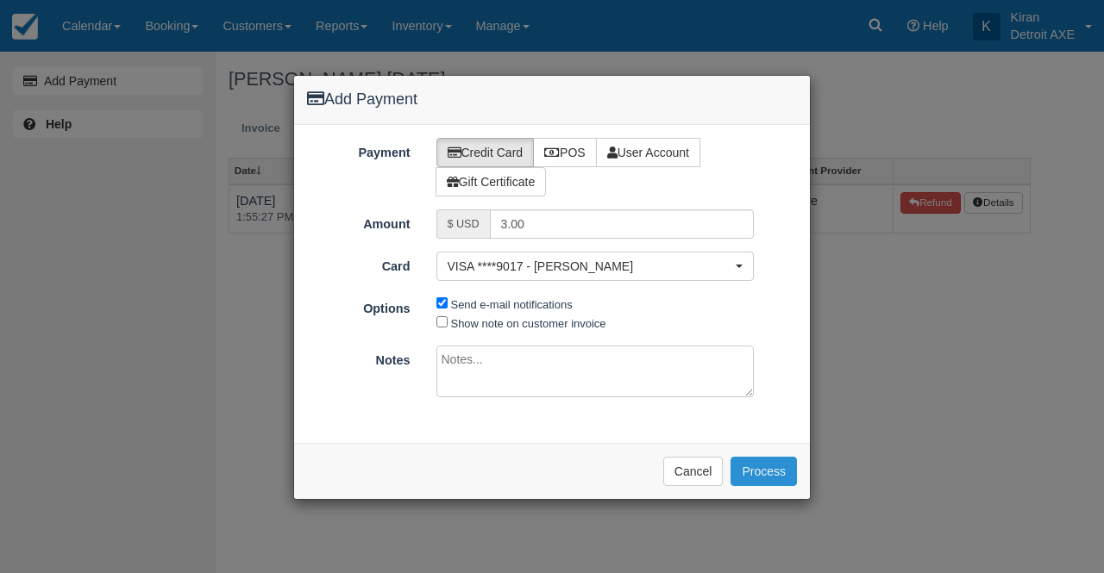
click at [757, 470] on button "Process" at bounding box center [763, 471] width 66 height 29
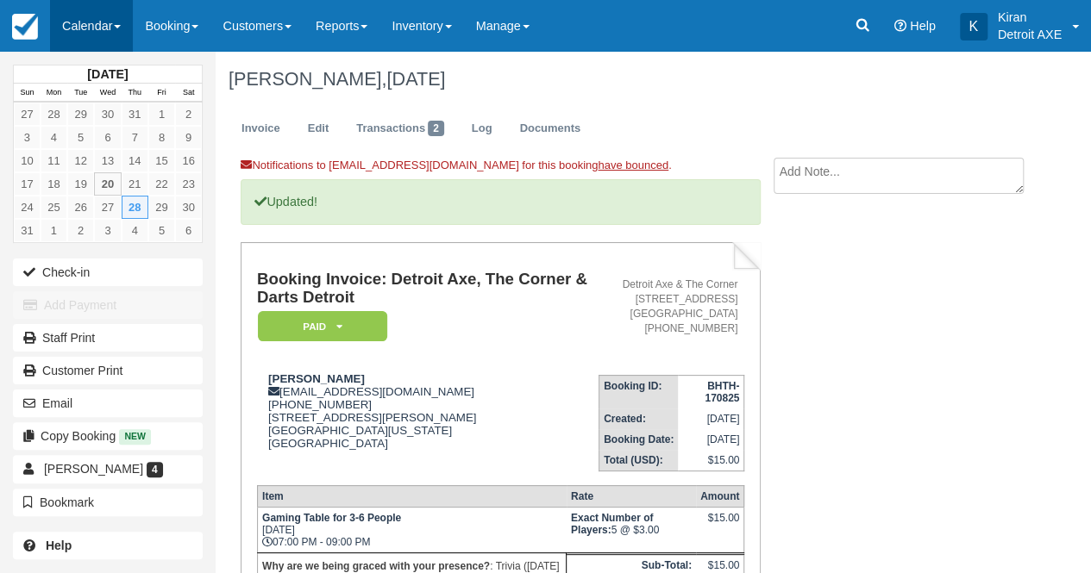
click at [105, 18] on link "Calendar" at bounding box center [91, 26] width 83 height 52
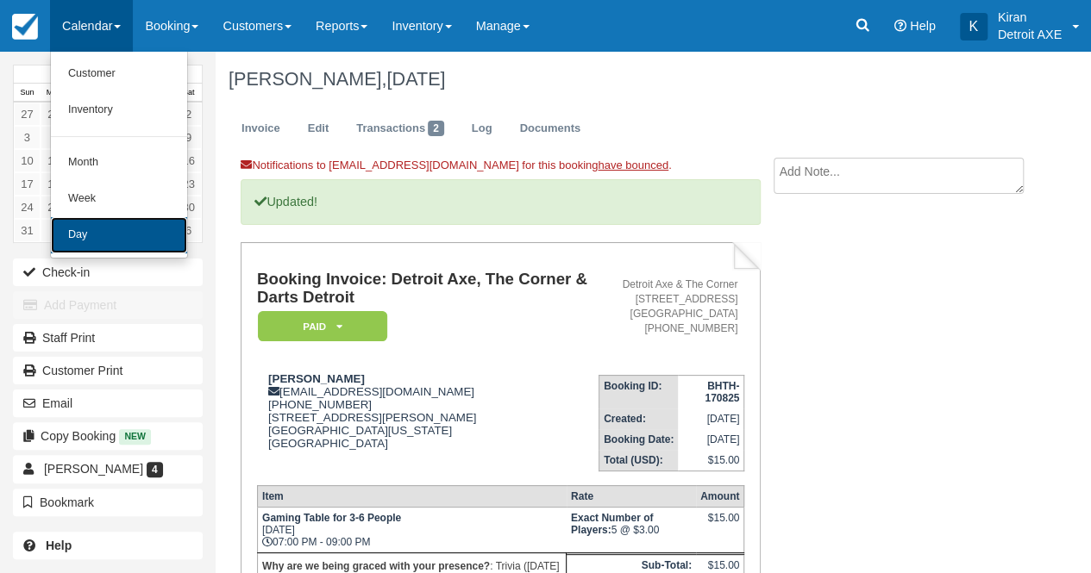
click at [119, 233] on link "Day" at bounding box center [119, 235] width 136 height 36
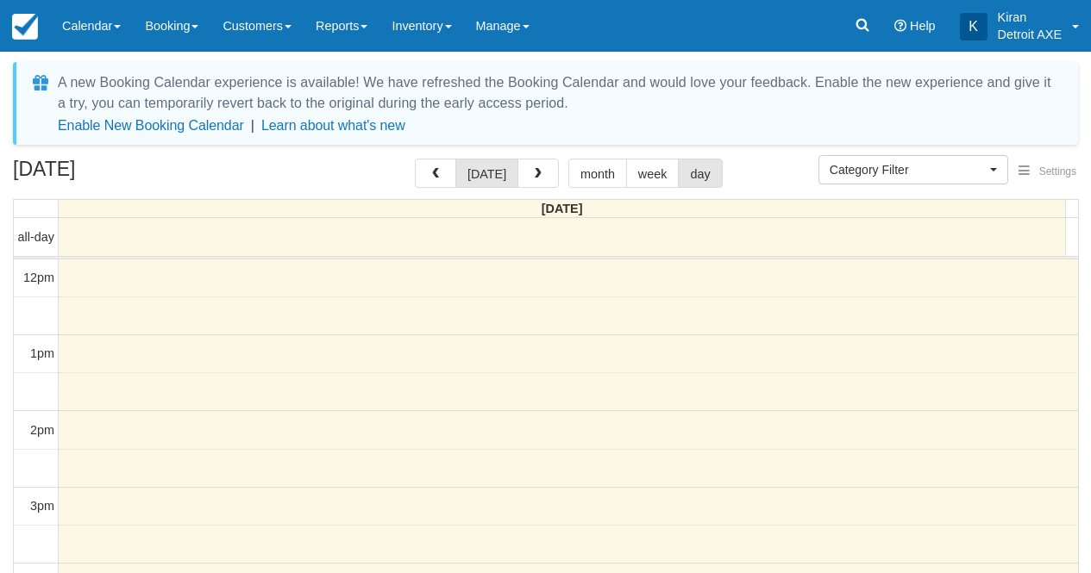
select select
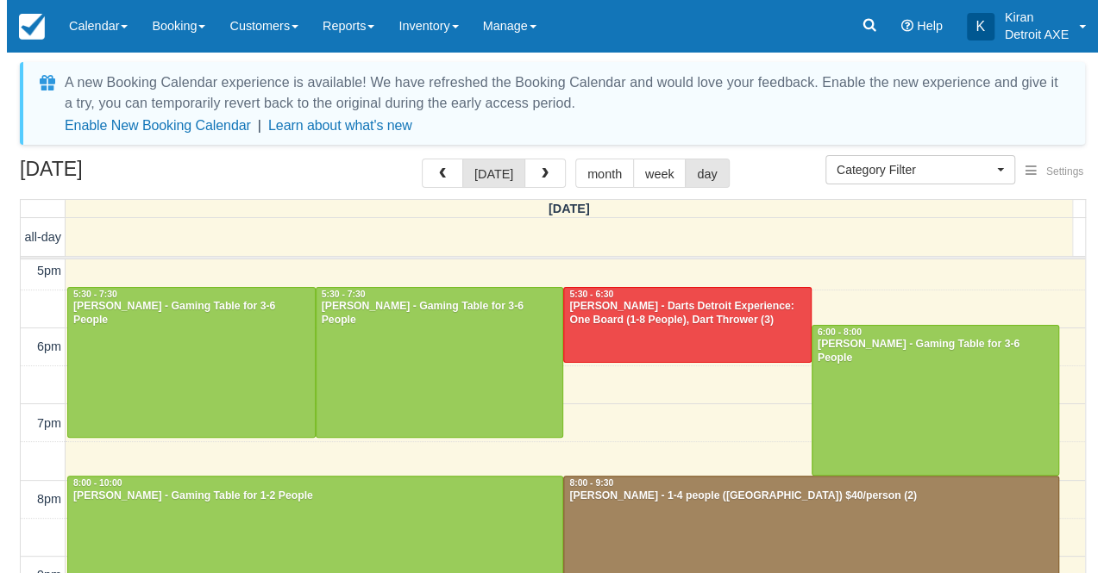
scroll to position [390, 0]
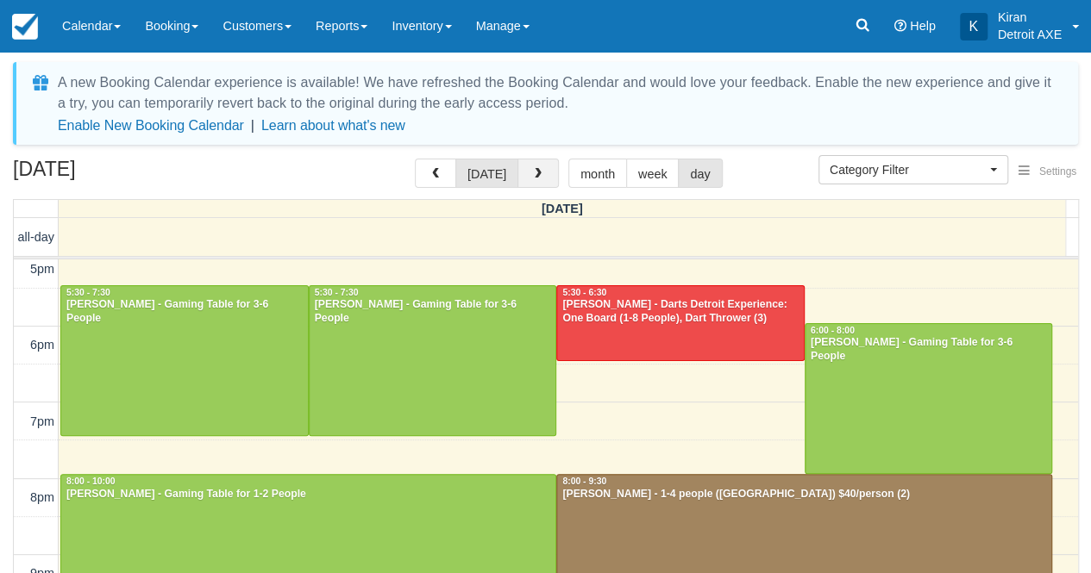
click at [532, 172] on span "button" at bounding box center [538, 174] width 12 height 12
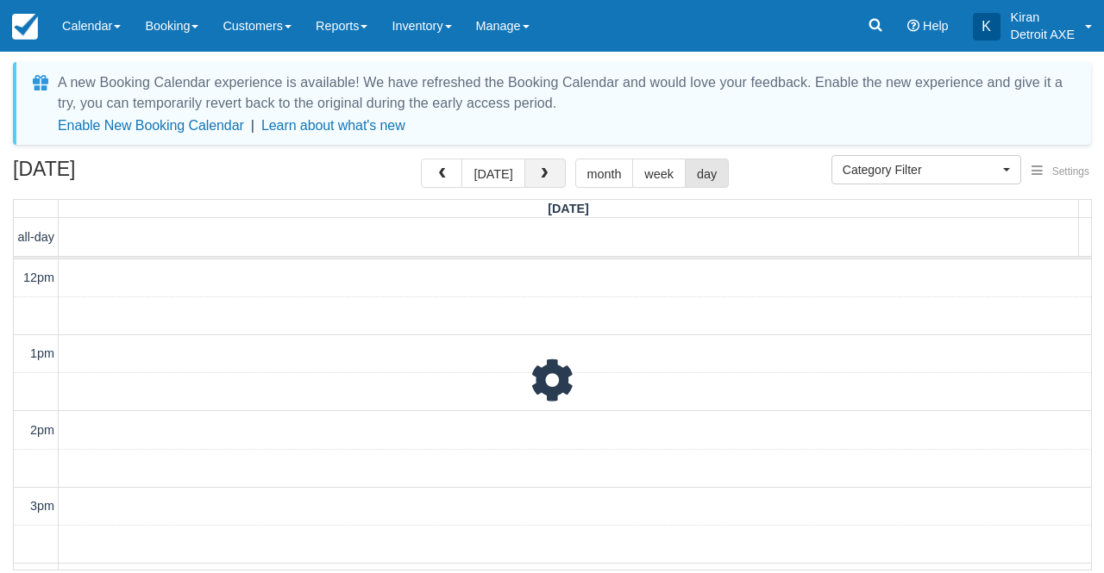
scroll to position [77, 0]
click at [550, 176] on button "button" at bounding box center [544, 173] width 41 height 29
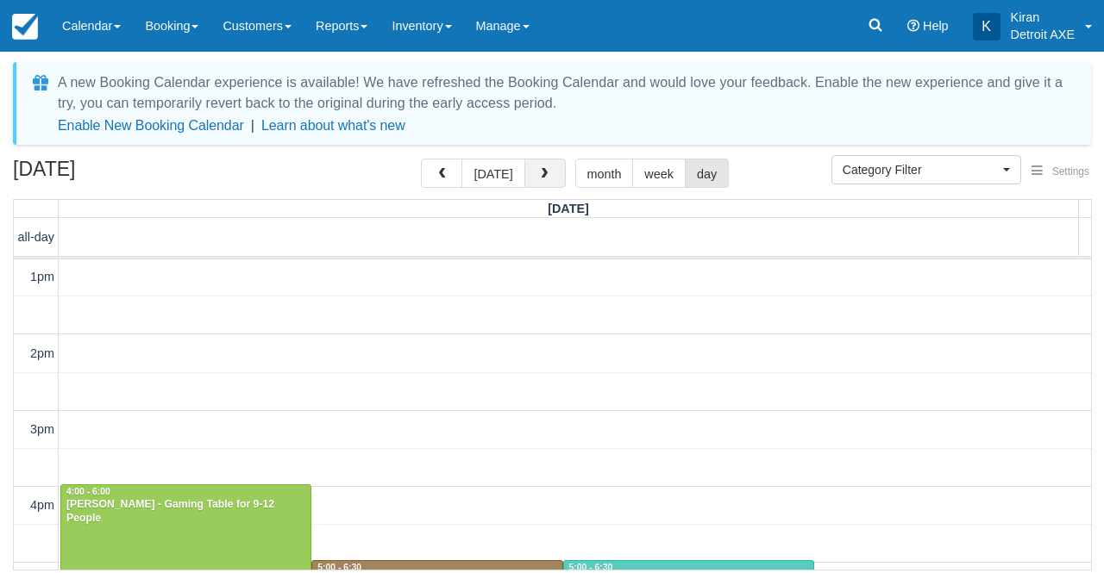
click at [550, 176] on button "button" at bounding box center [544, 173] width 41 height 29
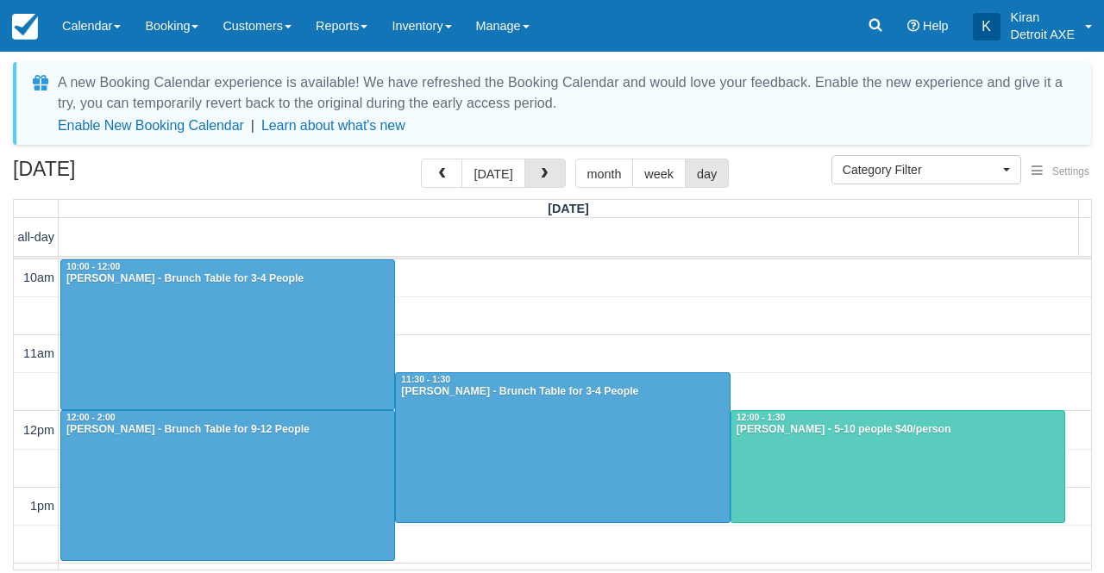
click at [550, 176] on button "button" at bounding box center [544, 173] width 41 height 29
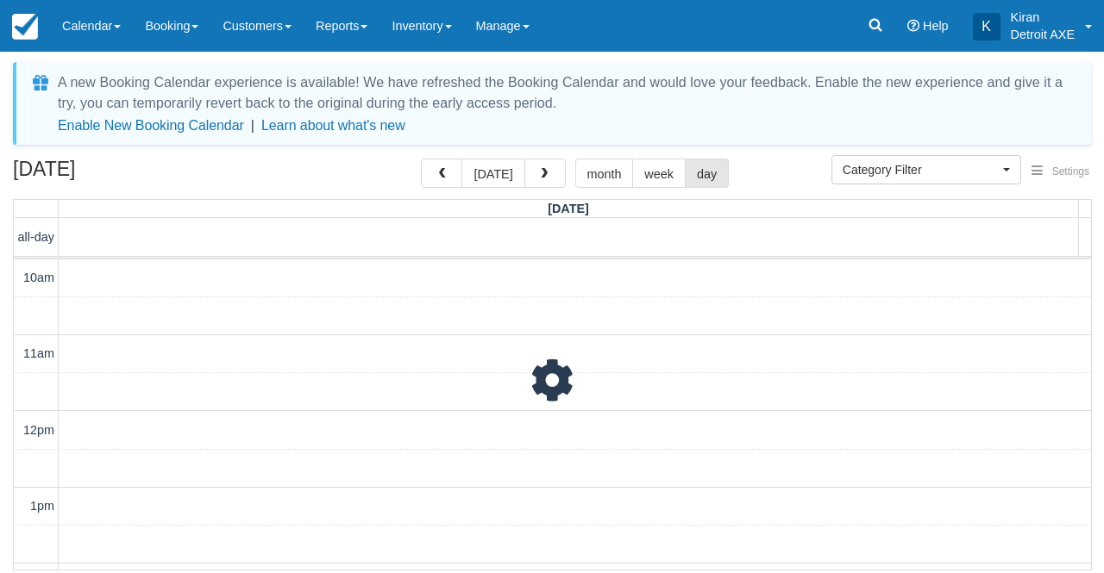
scroll to position [228, 0]
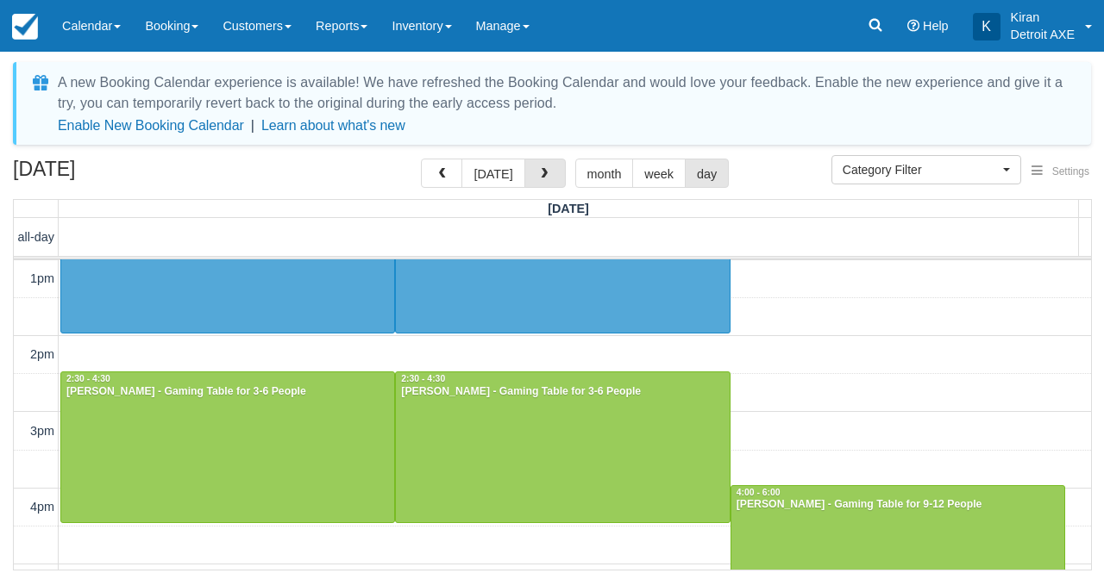
click at [550, 176] on button "button" at bounding box center [544, 173] width 41 height 29
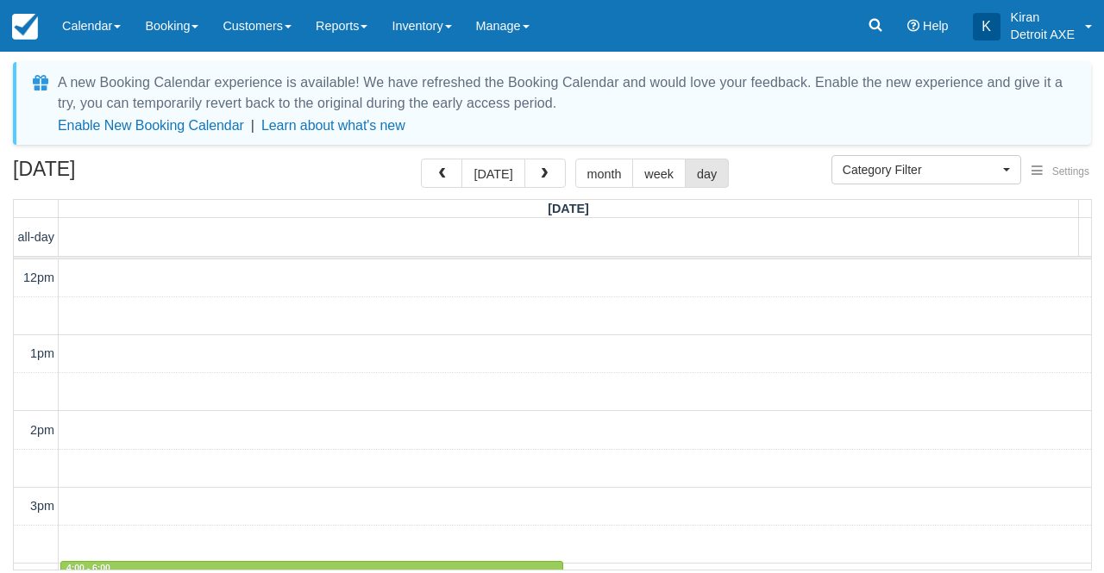
scroll to position [228, 0]
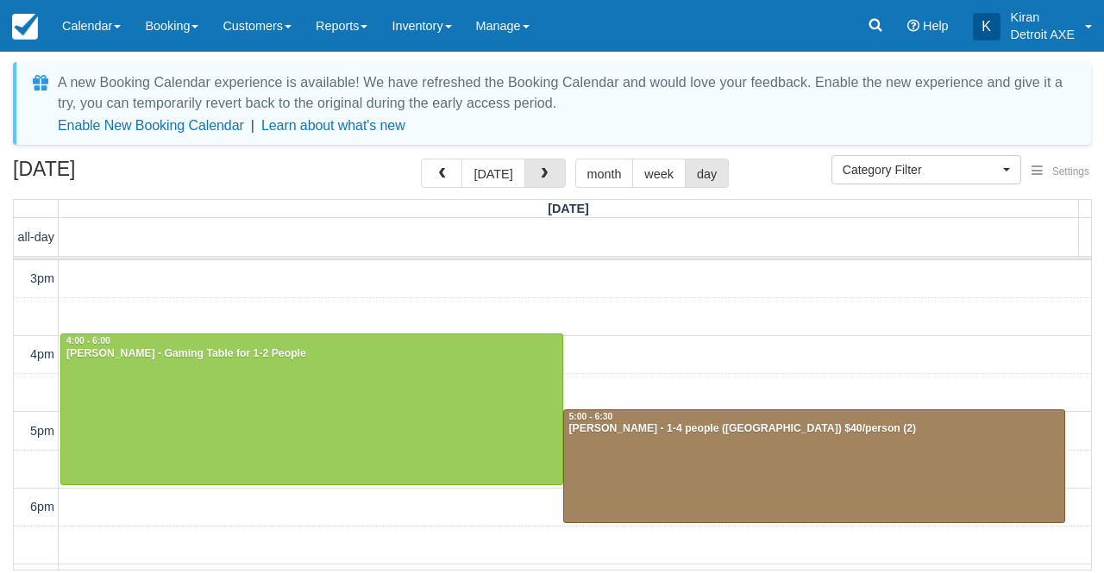
click at [550, 176] on button "button" at bounding box center [544, 173] width 41 height 29
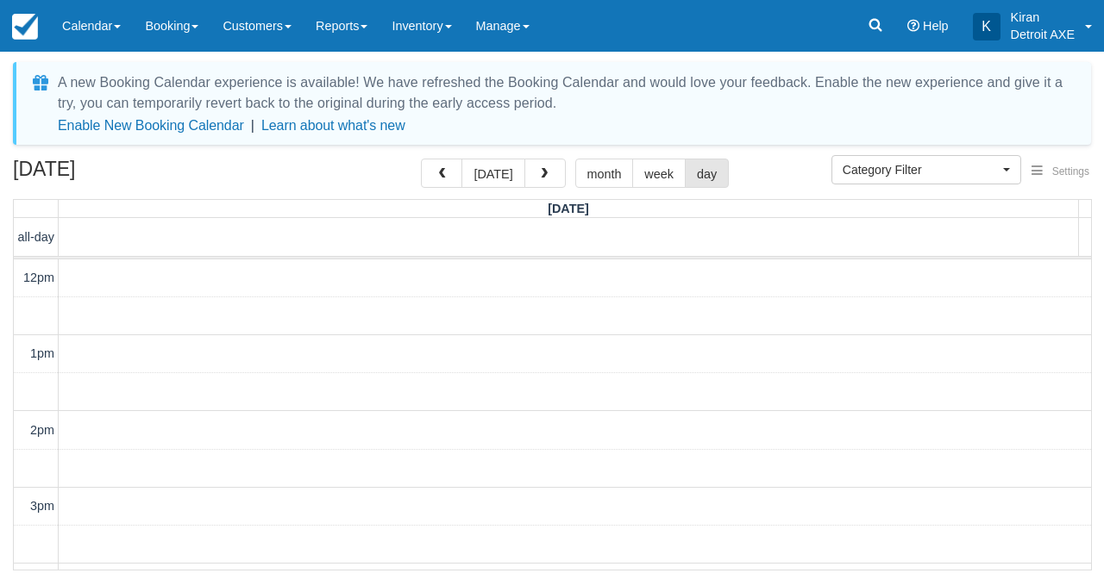
scroll to position [77, 0]
click at [550, 176] on button "button" at bounding box center [544, 173] width 41 height 29
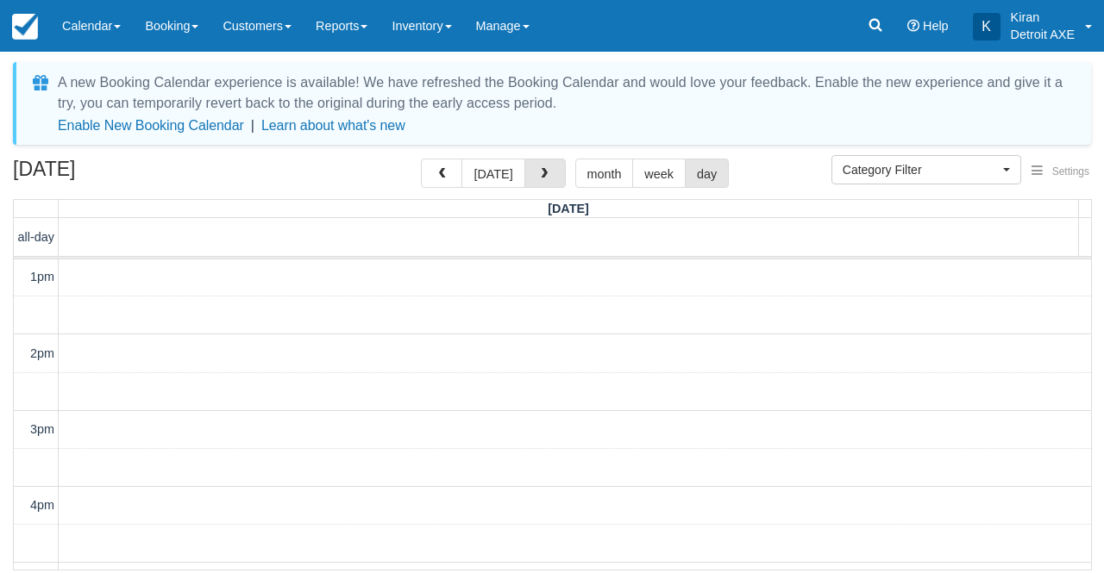
click at [550, 176] on button "button" at bounding box center [544, 173] width 41 height 29
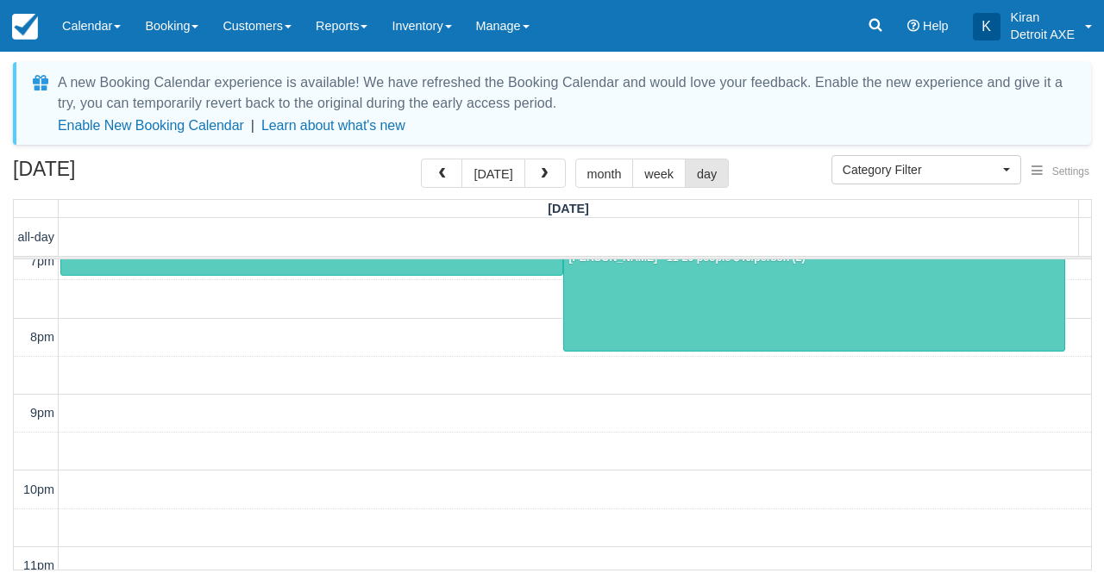
scroll to position [558, 0]
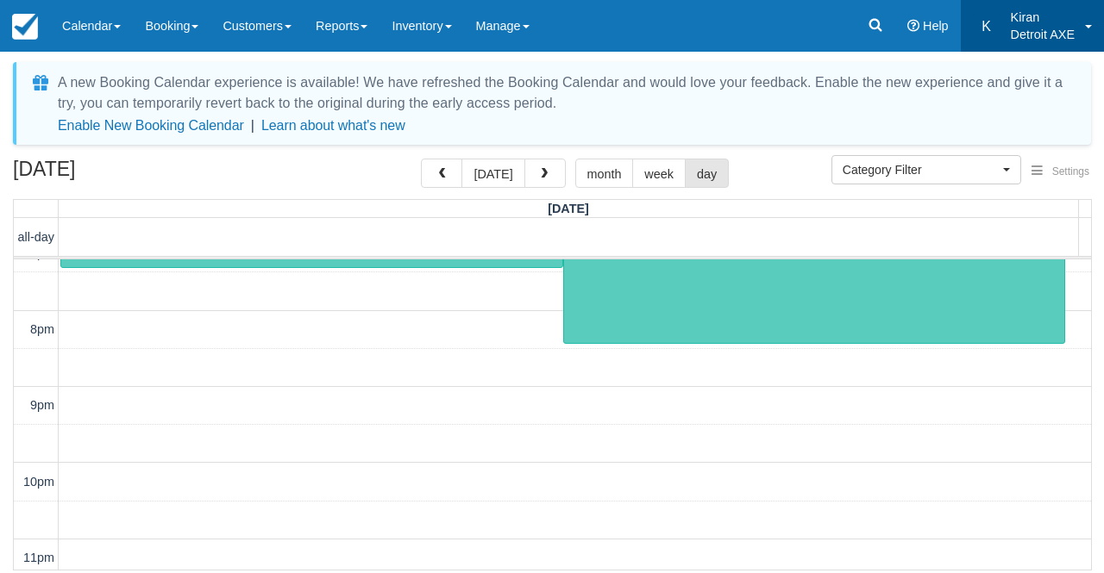
click at [1088, 22] on link "K Kiran Detroit AXE" at bounding box center [1031, 26] width 143 height 52
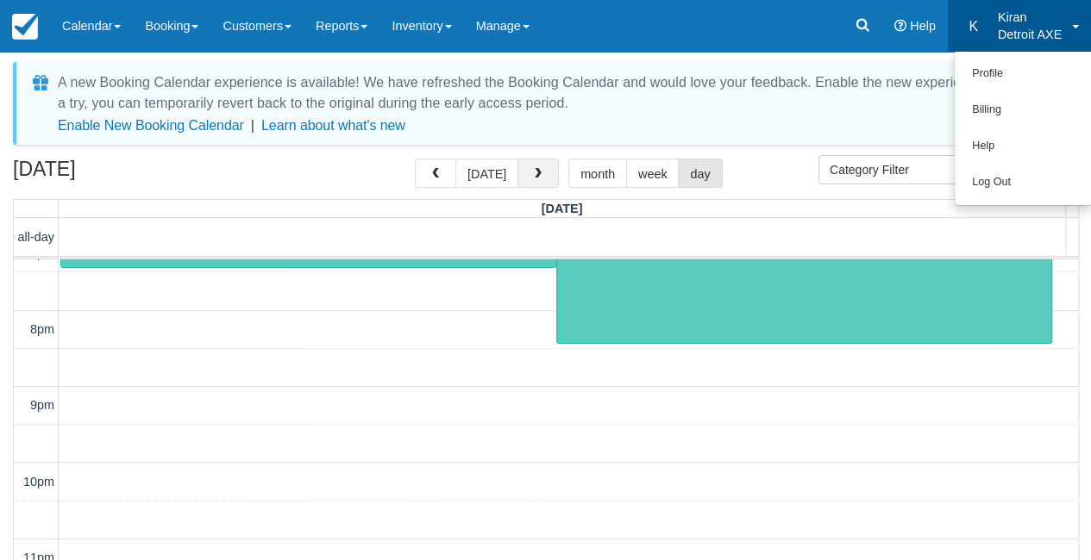
click at [541, 175] on button "button" at bounding box center [537, 173] width 41 height 29
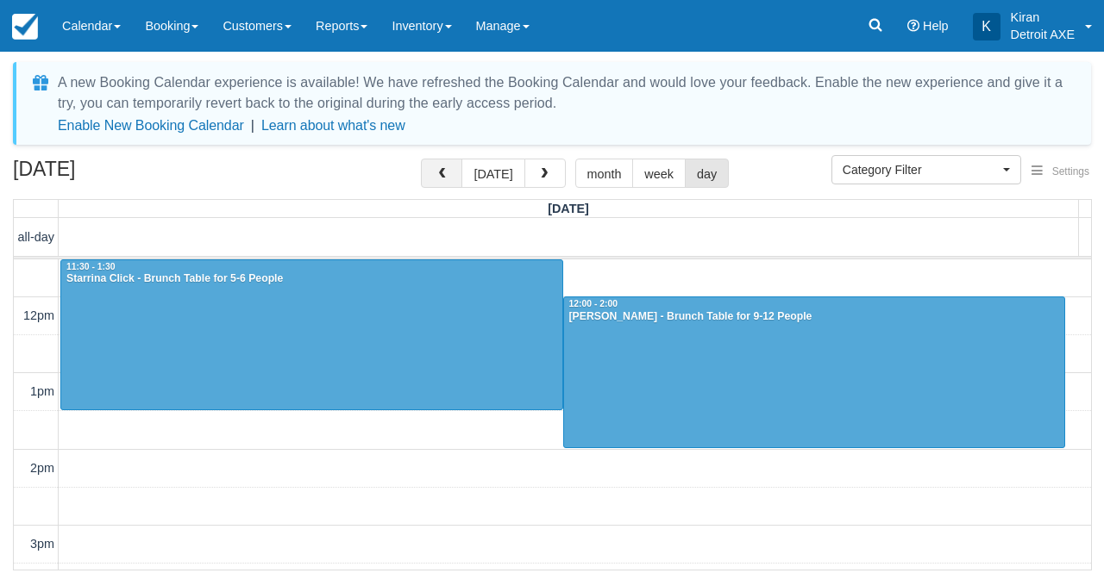
scroll to position [77, 0]
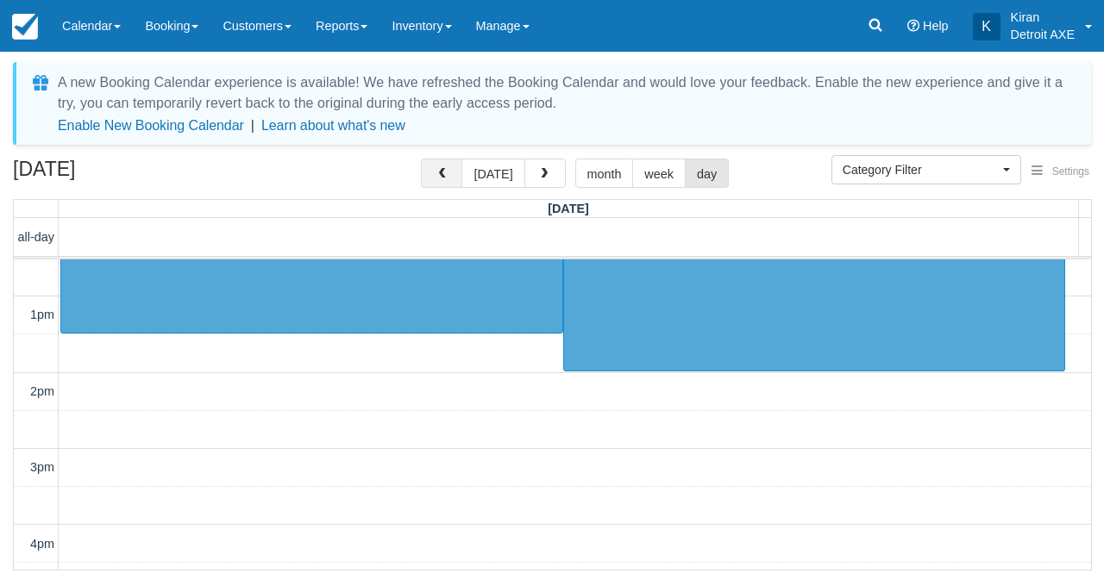
click at [445, 178] on span "button" at bounding box center [441, 174] width 12 height 12
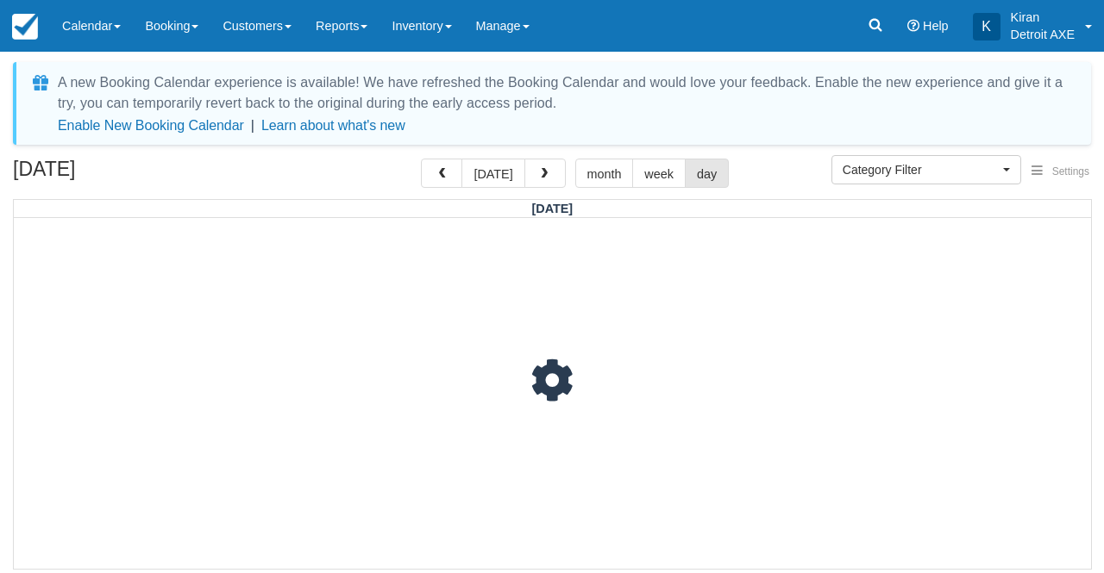
click at [445, 178] on span "button" at bounding box center [441, 174] width 12 height 12
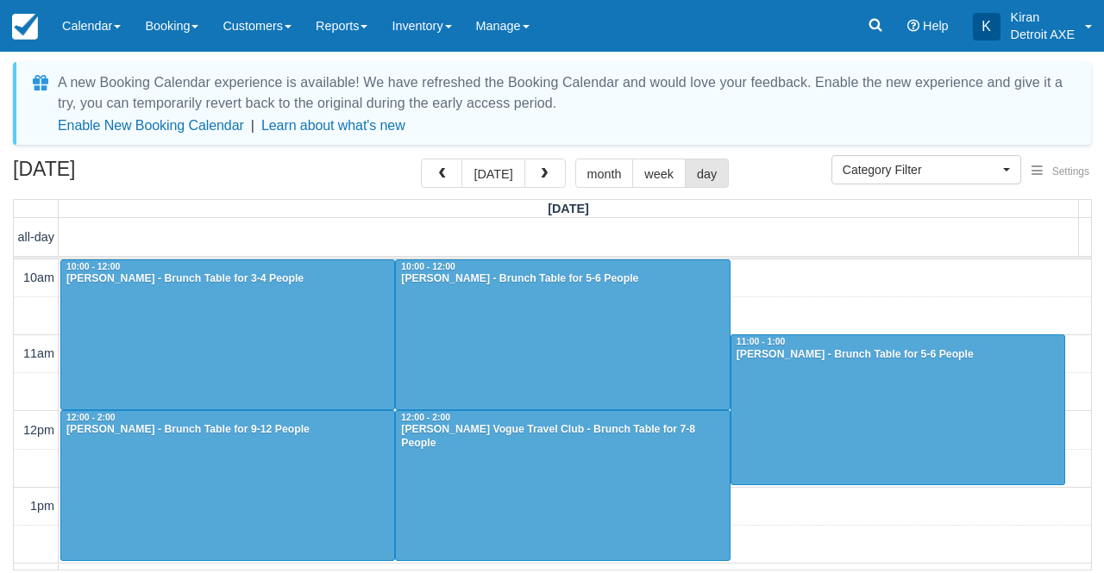
scroll to position [115, 0]
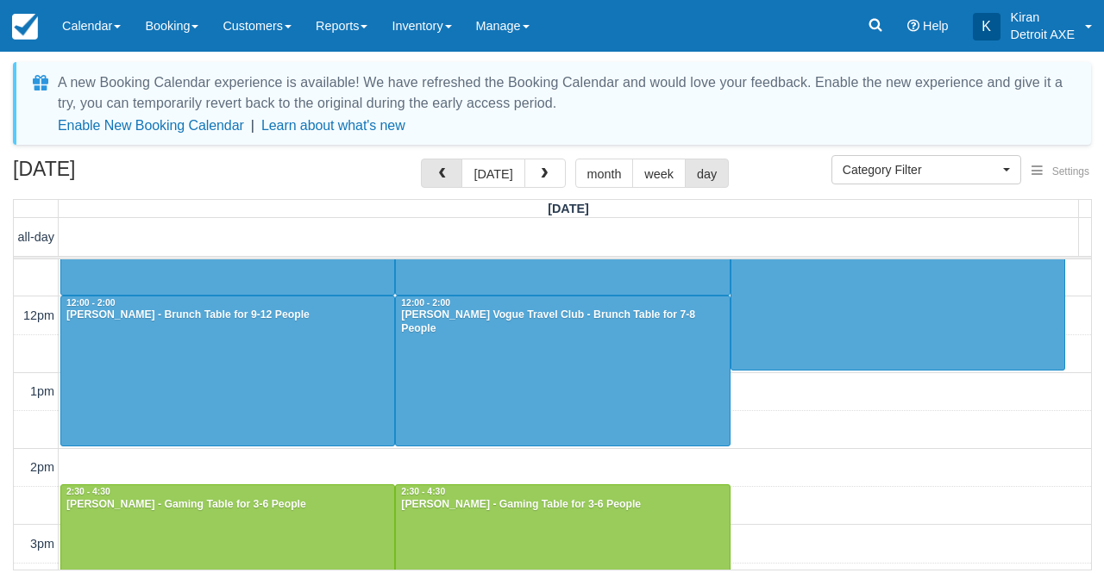
click at [445, 178] on span "button" at bounding box center [441, 174] width 12 height 12
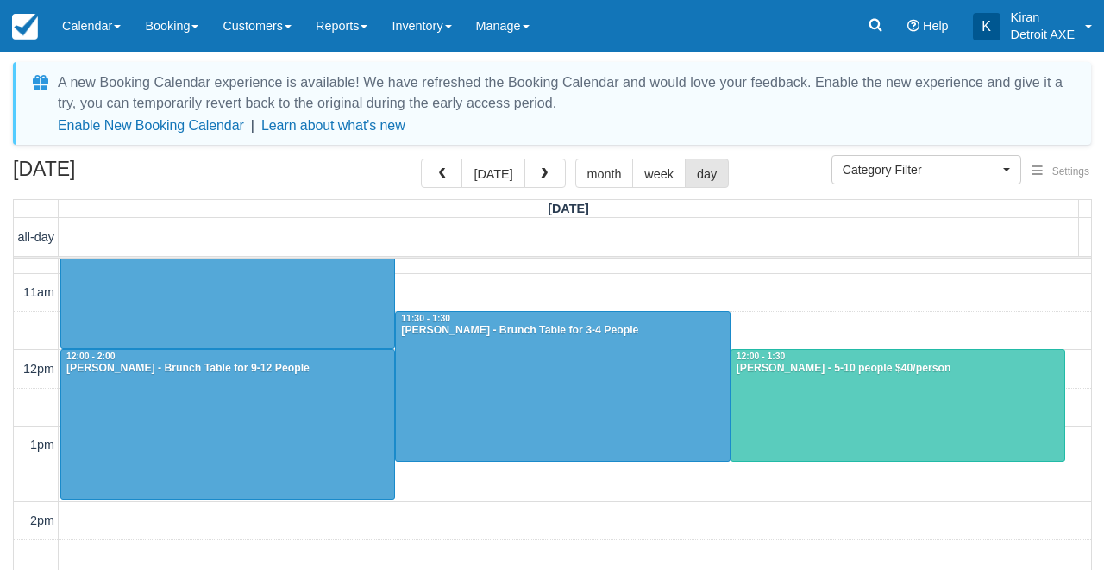
scroll to position [47, 0]
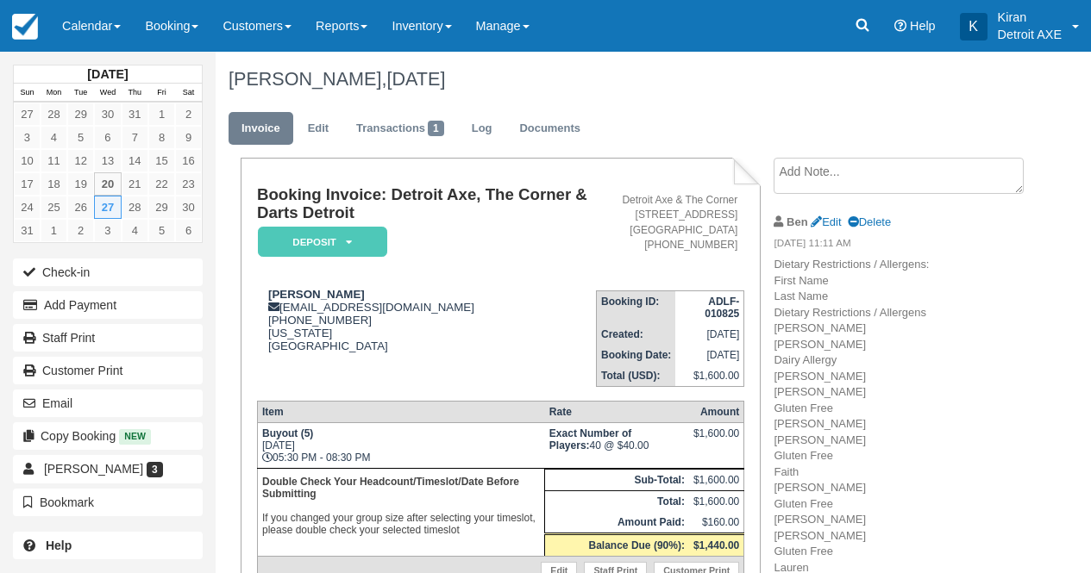
scroll to position [224, 0]
